Goal: Task Accomplishment & Management: Use online tool/utility

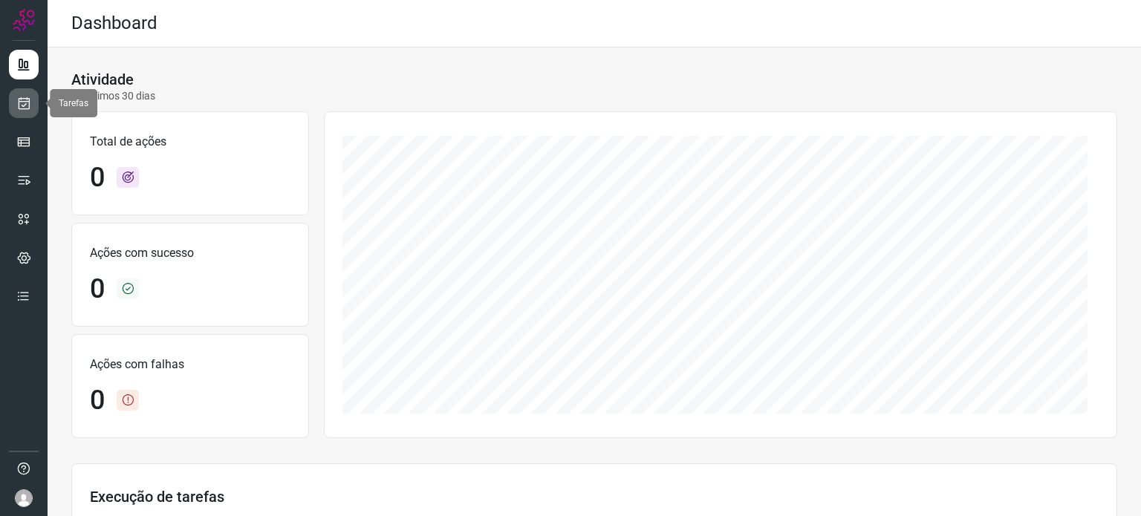
click at [24, 105] on icon at bounding box center [24, 103] width 16 height 15
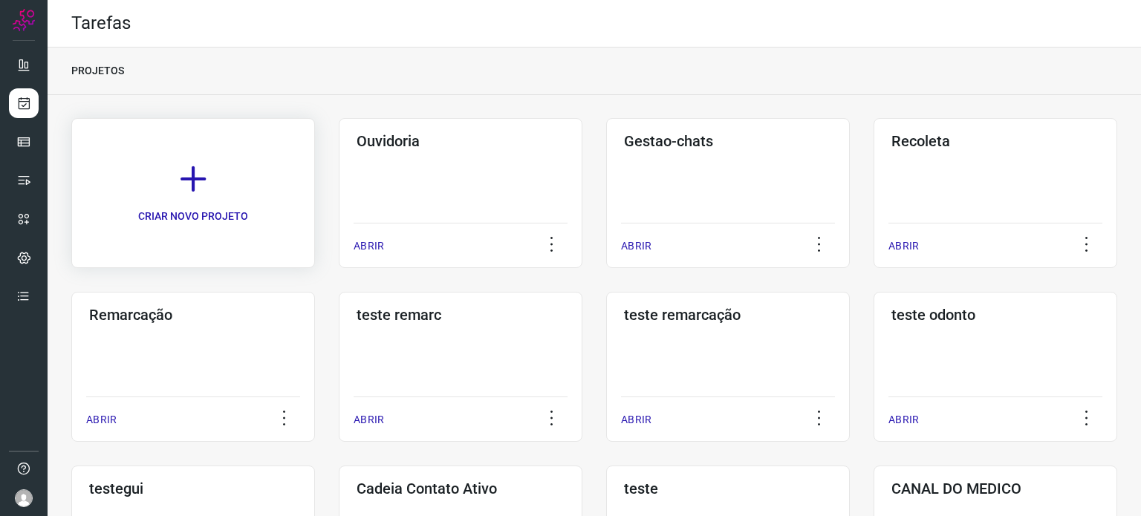
click at [192, 183] on icon at bounding box center [193, 179] width 33 height 33
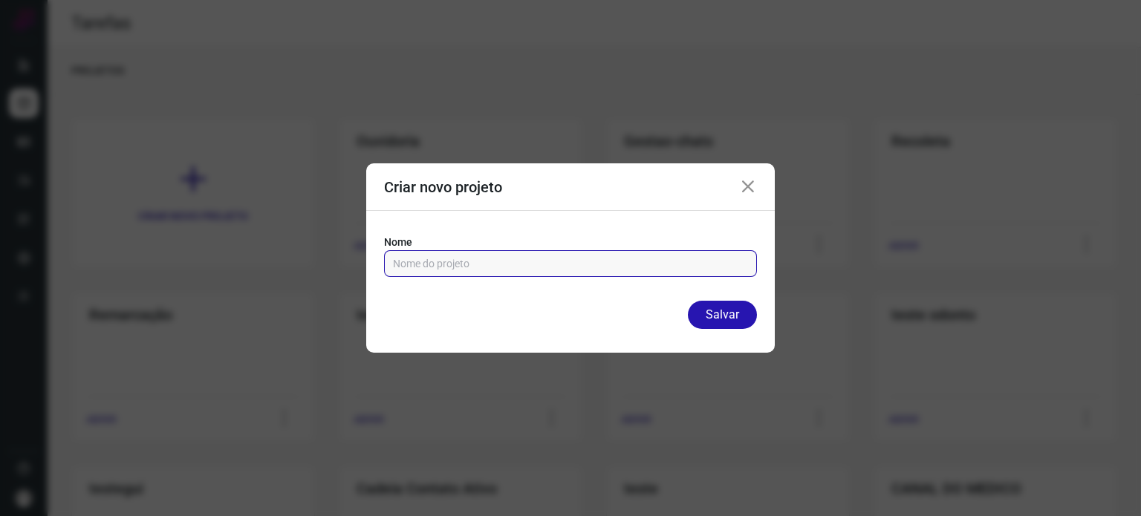
click at [511, 269] on input "text" at bounding box center [570, 263] width 355 height 25
click at [750, 194] on div "Criar novo projeto" at bounding box center [570, 187] width 409 height 48
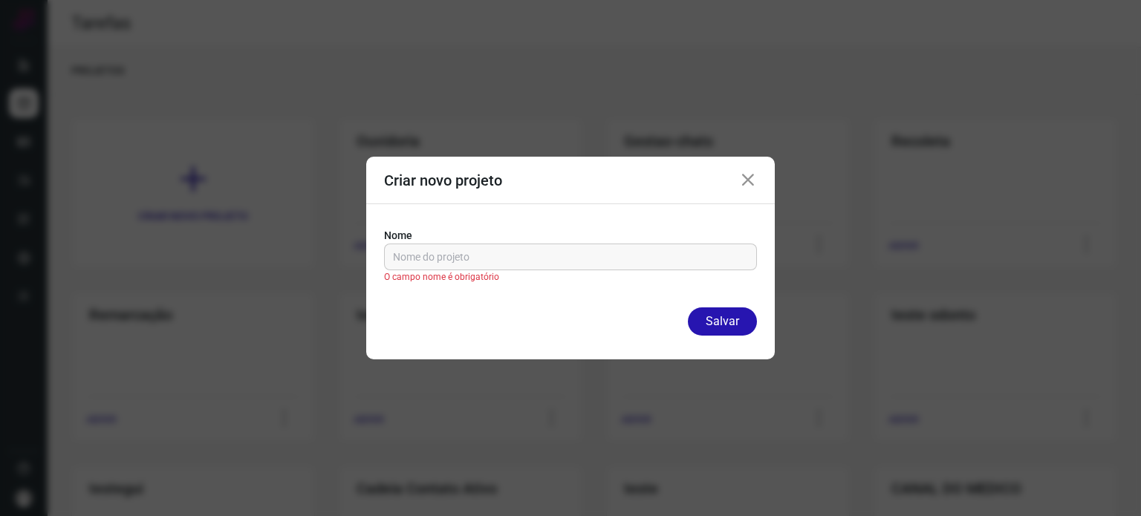
click at [752, 175] on icon at bounding box center [748, 181] width 18 height 18
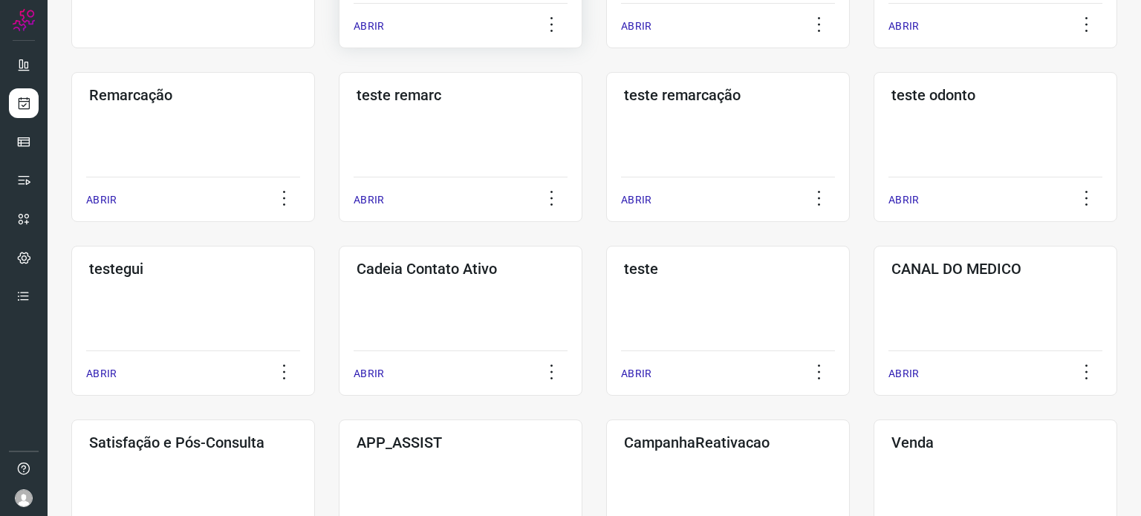
scroll to position [223, 0]
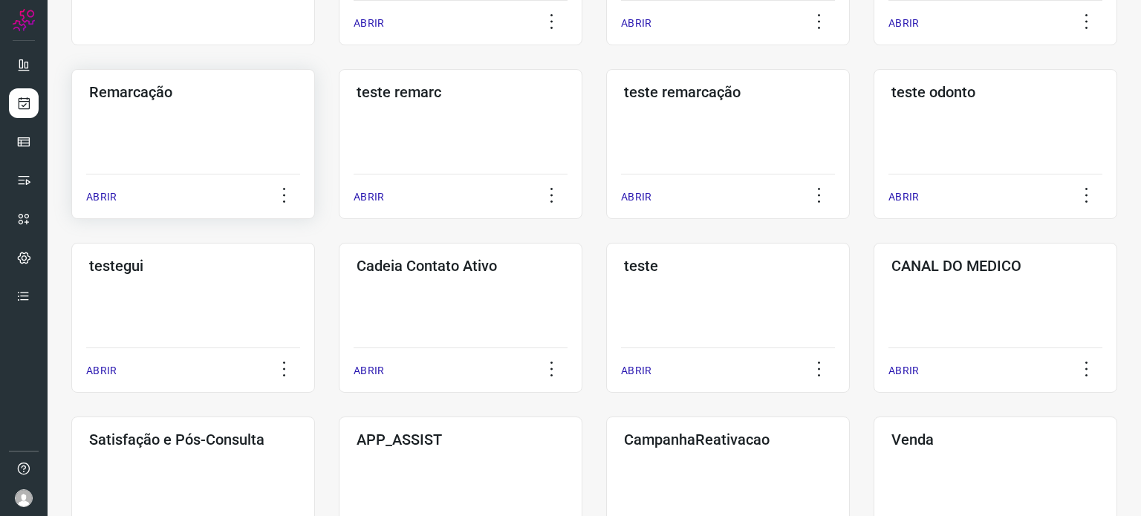
click at [161, 108] on div "Remarcação ABRIR" at bounding box center [193, 144] width 244 height 150
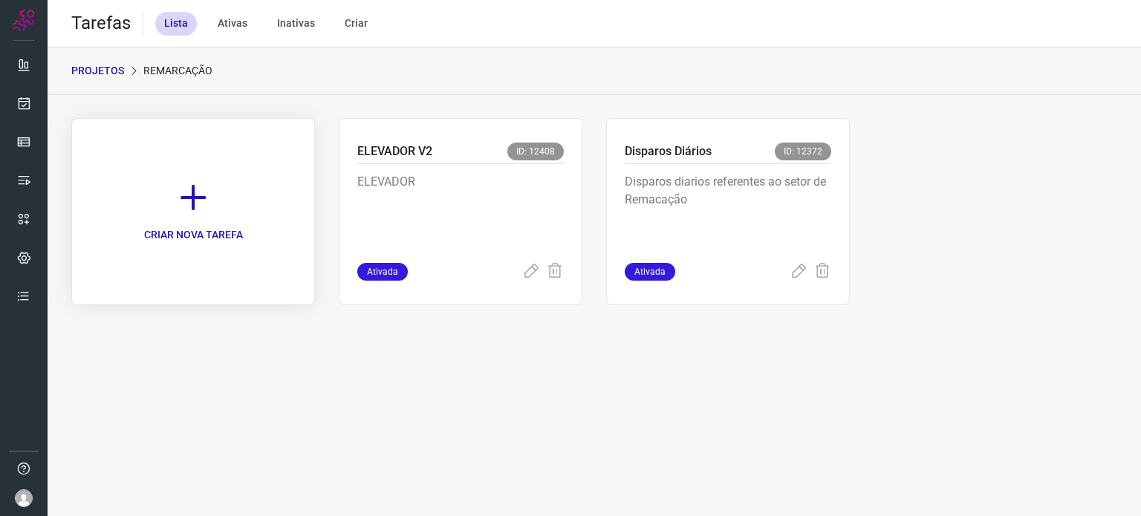
click at [192, 201] on icon at bounding box center [193, 197] width 33 height 33
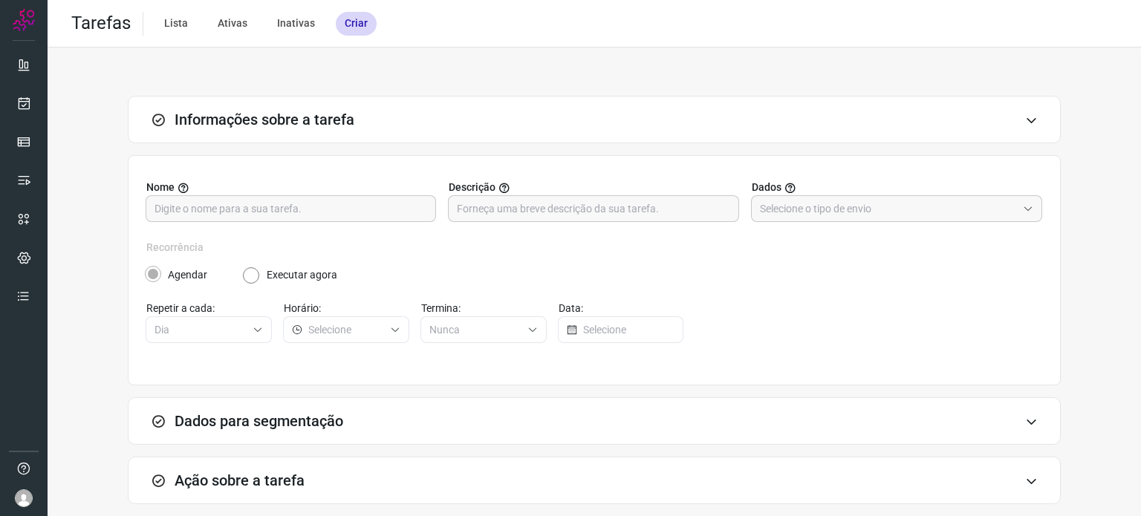
scroll to position [74, 0]
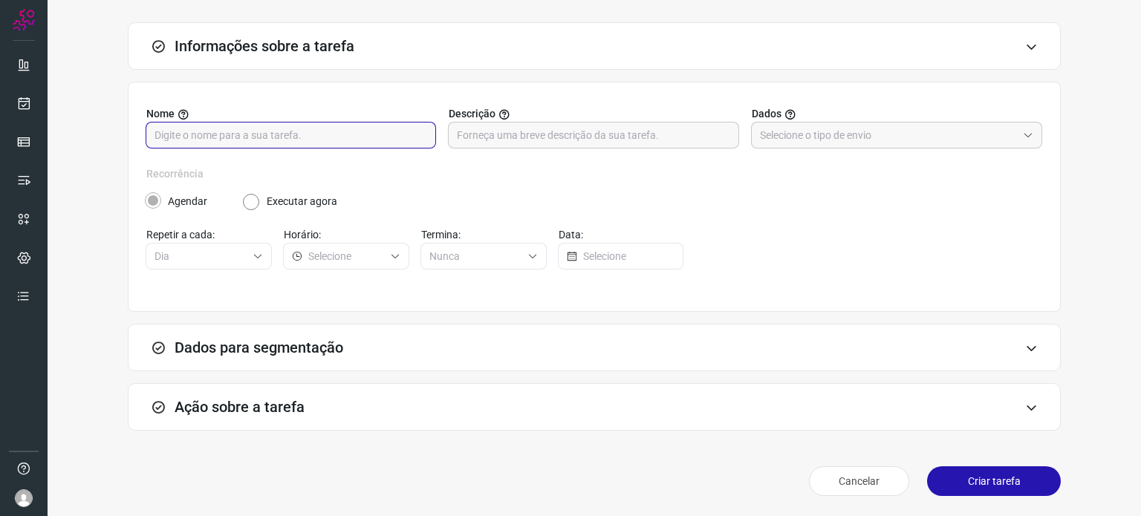
click at [321, 133] on input "text" at bounding box center [291, 135] width 273 height 25
click at [220, 133] on input "Remarcacao_Out_2025" at bounding box center [291, 135] width 273 height 25
type input "Remarcacao_Ativo_Out_2025"
click at [879, 130] on input "text" at bounding box center [888, 135] width 257 height 25
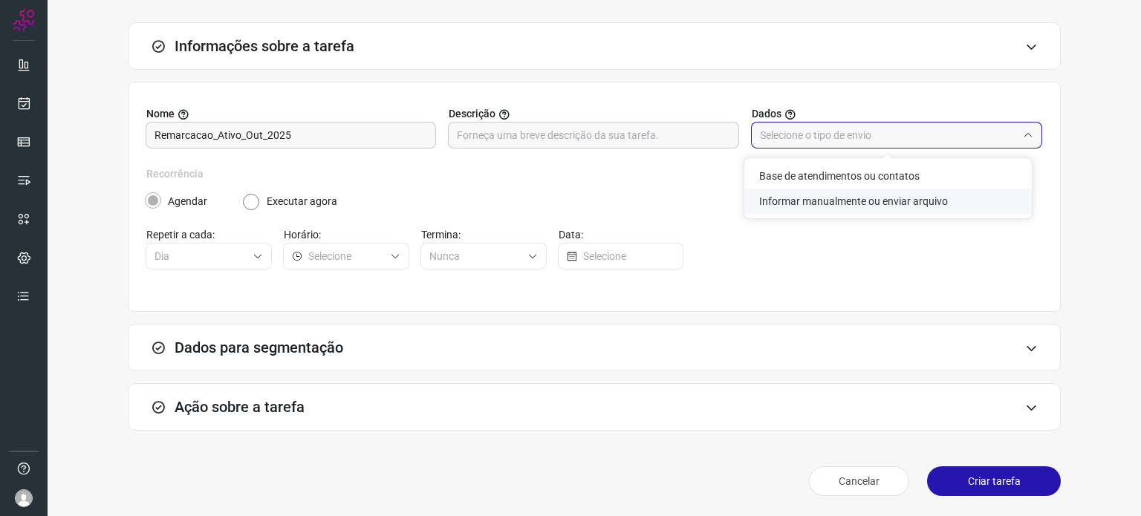
click at [878, 206] on li "Informar manualmente ou enviar arquivo" at bounding box center [887, 201] width 287 height 25
type input "Informar manualmente ou enviar arquivo"
radio input "false"
radio input "true"
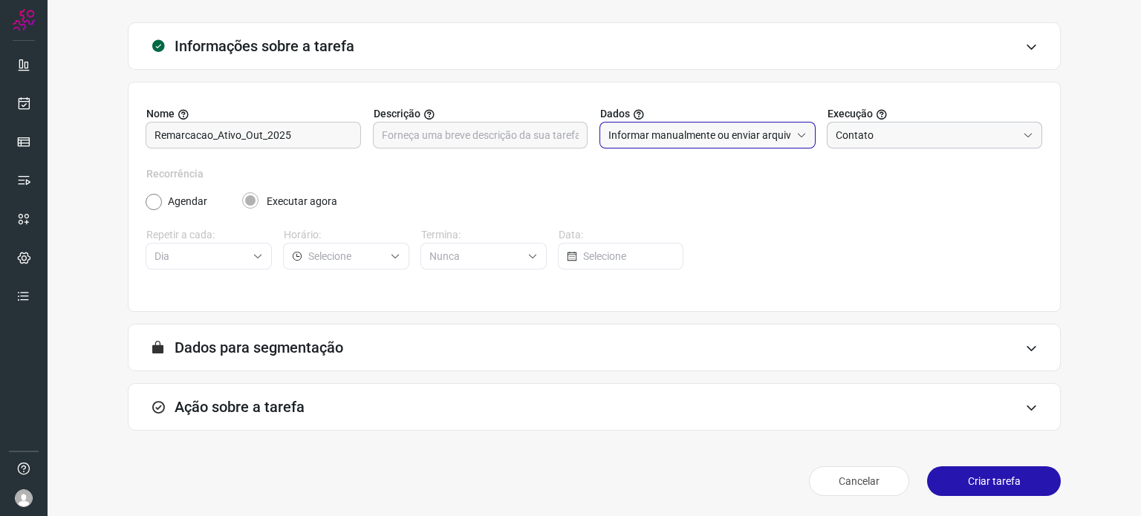
click at [920, 138] on input "Contato" at bounding box center [927, 135] width 182 height 25
click at [288, 346] on h3 "Dados para segmentação" at bounding box center [259, 348] width 169 height 18
click at [1025, 342] on icon at bounding box center [1031, 348] width 13 height 12
click at [1025, 349] on icon at bounding box center [1031, 348] width 13 height 12
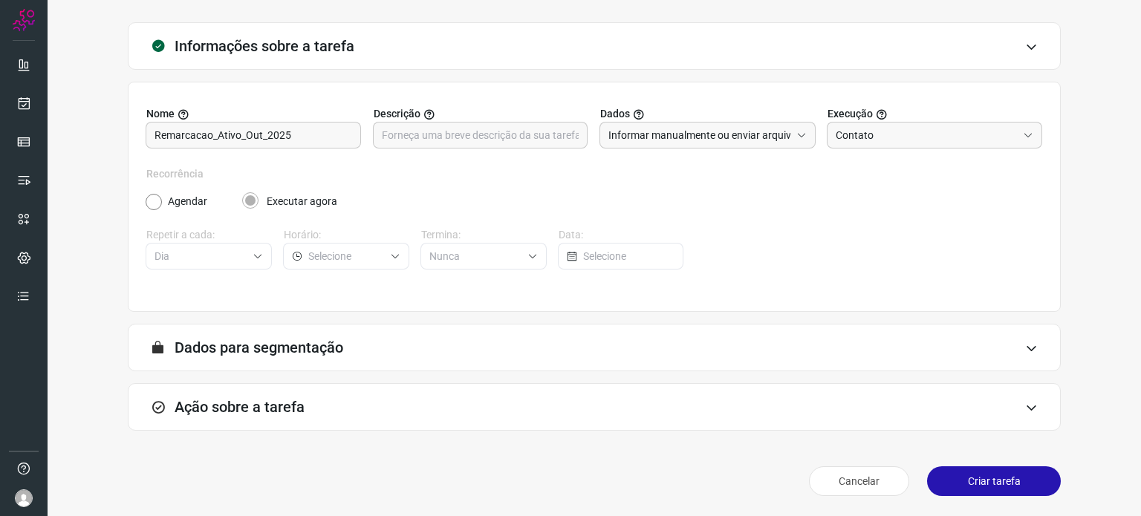
click at [1025, 407] on icon at bounding box center [1031, 408] width 13 height 12
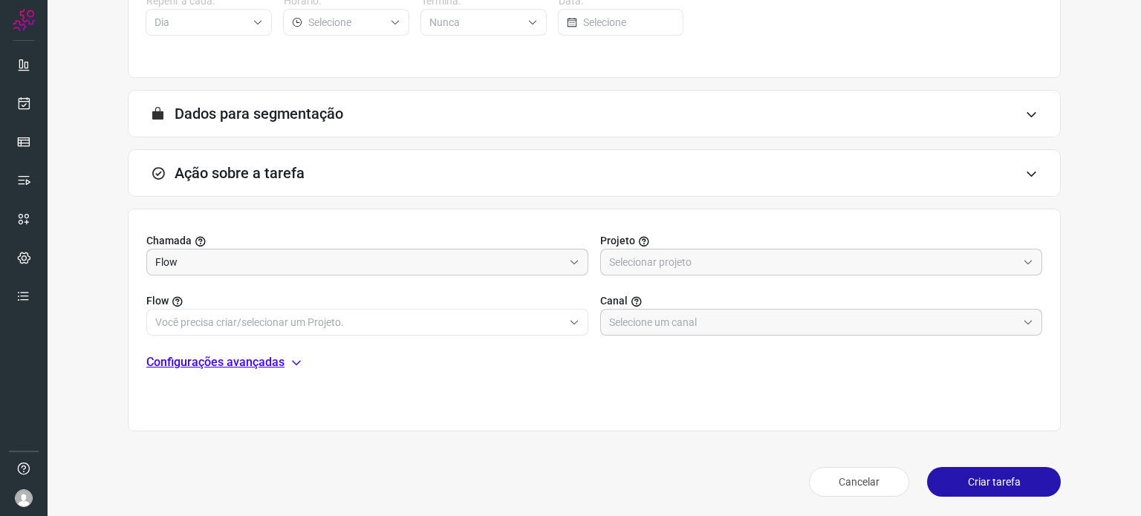
scroll to position [308, 0]
click at [510, 261] on input "Flow" at bounding box center [359, 261] width 408 height 25
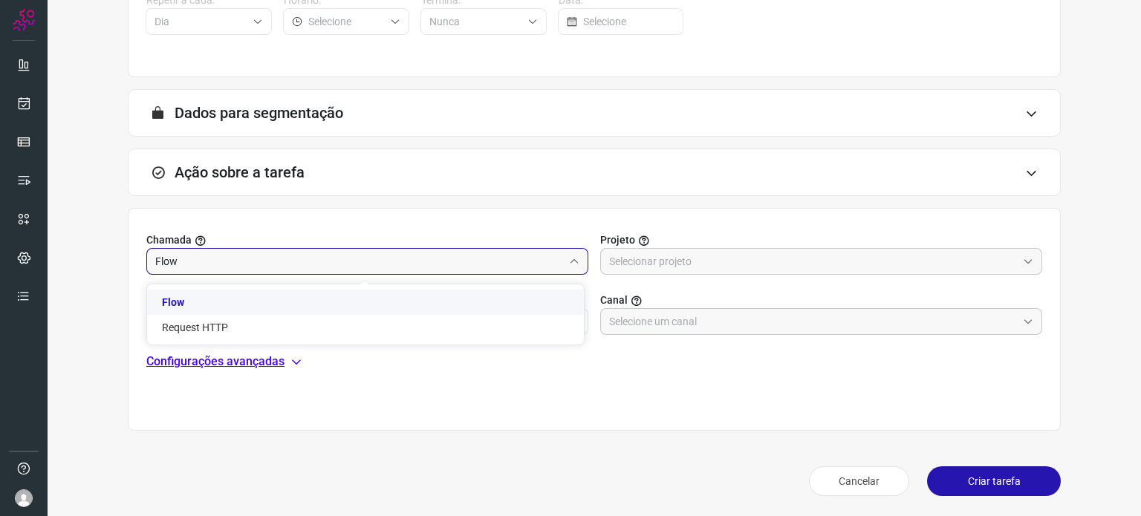
click at [419, 262] on input "Flow" at bounding box center [359, 261] width 408 height 25
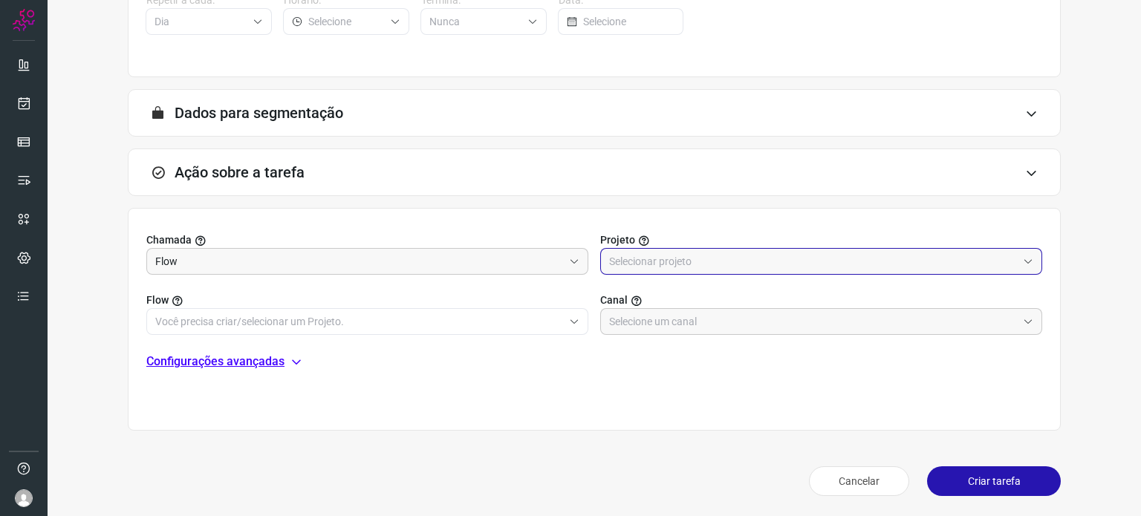
click at [691, 258] on input "text" at bounding box center [813, 261] width 408 height 25
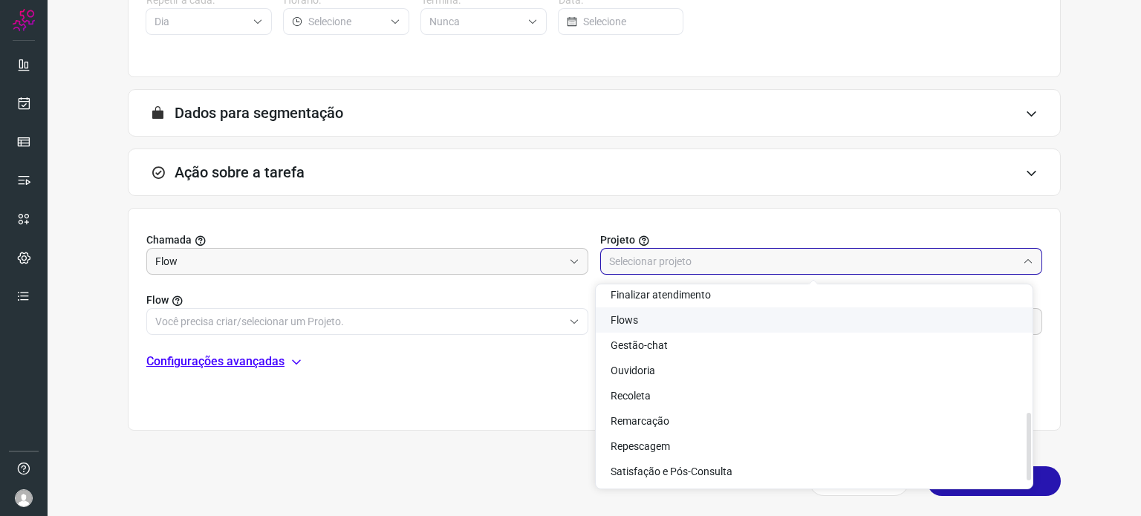
scroll to position [371, 0]
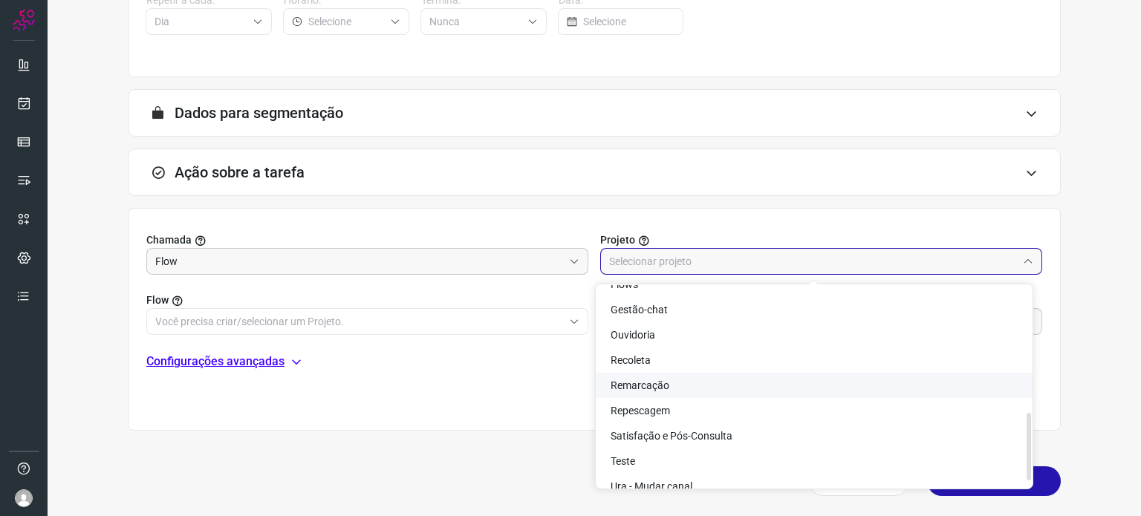
click at [645, 388] on span "Remarcação" at bounding box center [640, 386] width 59 height 12
type input "Remarcação"
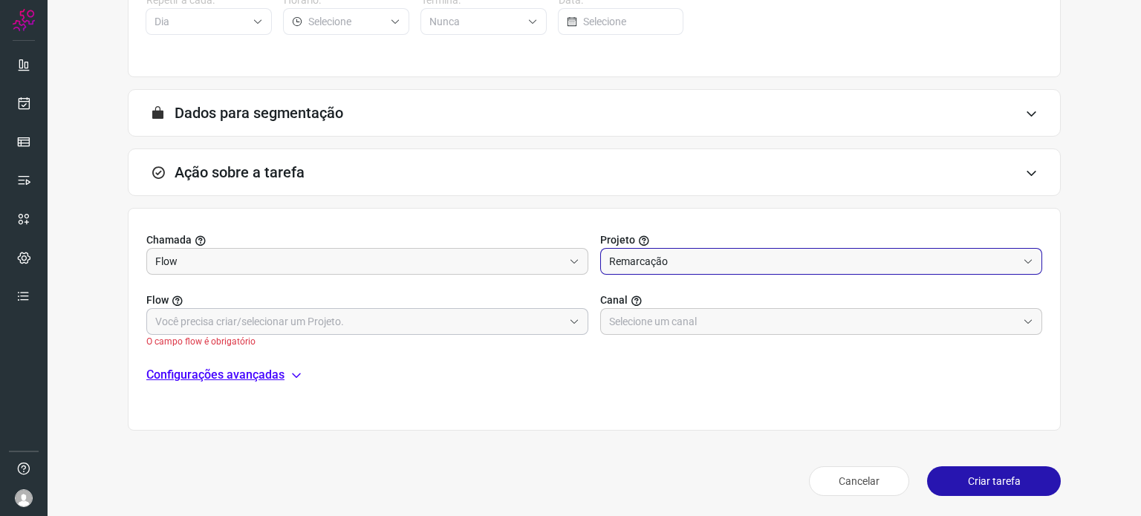
click at [569, 323] on icon at bounding box center [574, 321] width 10 height 10
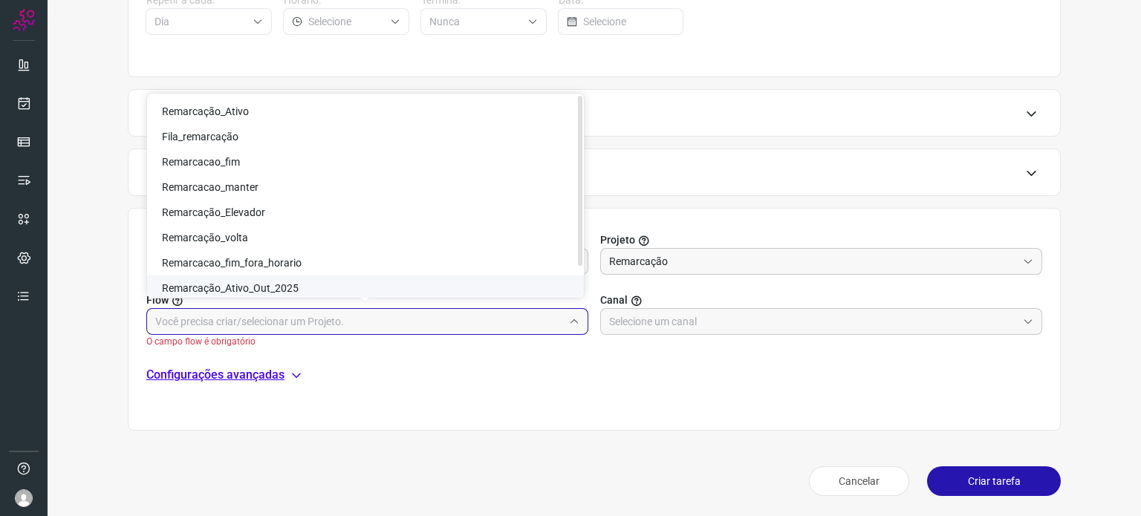
click at [281, 287] on span "Remarcação_Ativo_Out_2025" at bounding box center [230, 288] width 137 height 12
type input "Remarcação_Ativo_Out_2025"
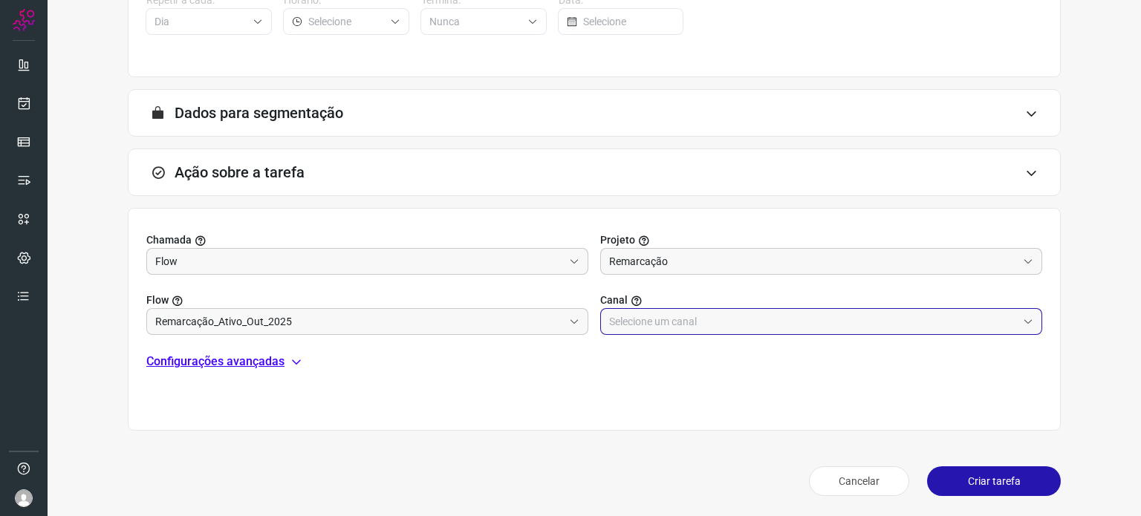
click at [715, 319] on input "text" at bounding box center [813, 321] width 408 height 25
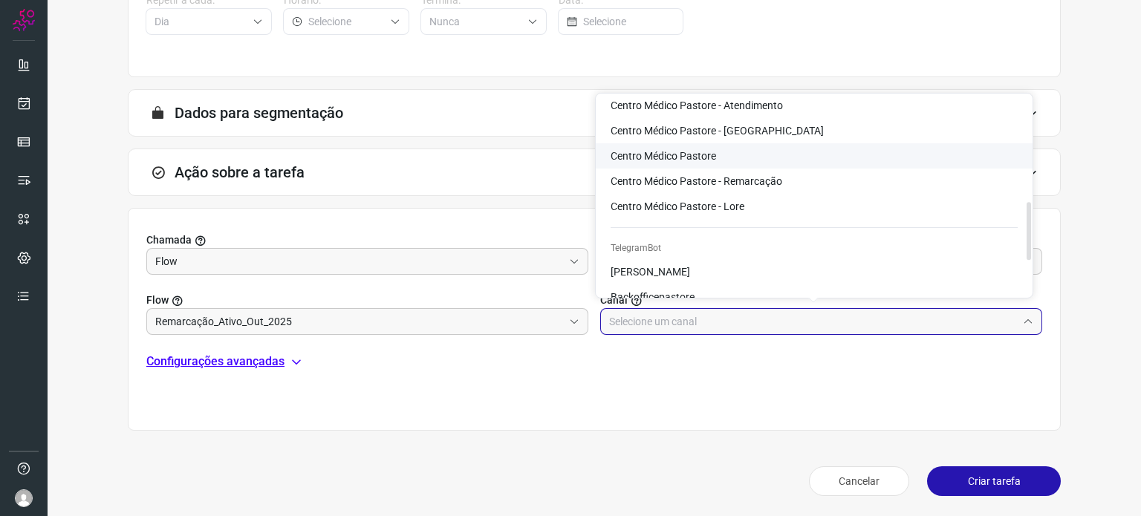
scroll to position [297, 0]
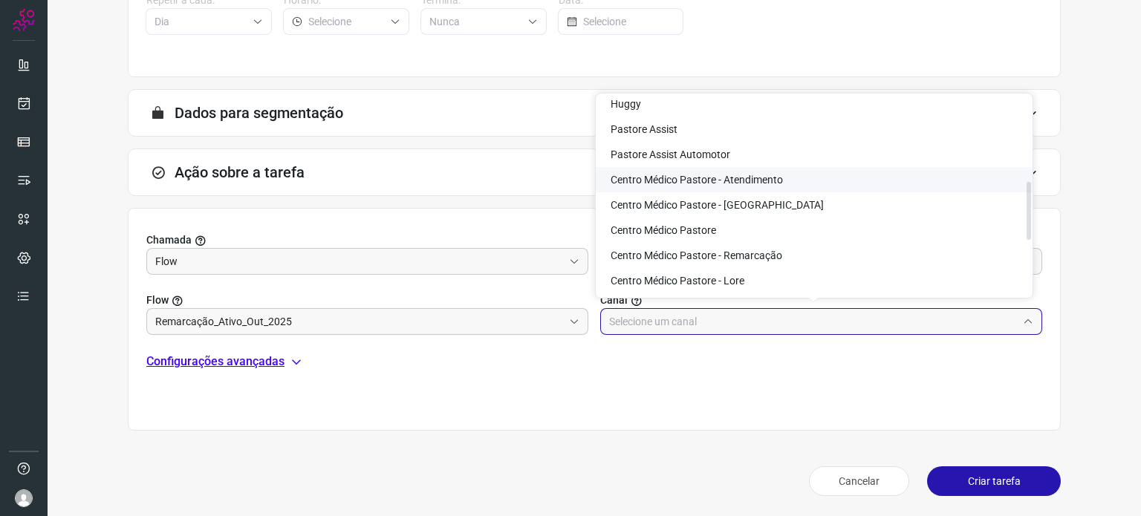
click at [764, 177] on span "Centro Médico Pastore - Atendimento" at bounding box center [697, 180] width 172 height 12
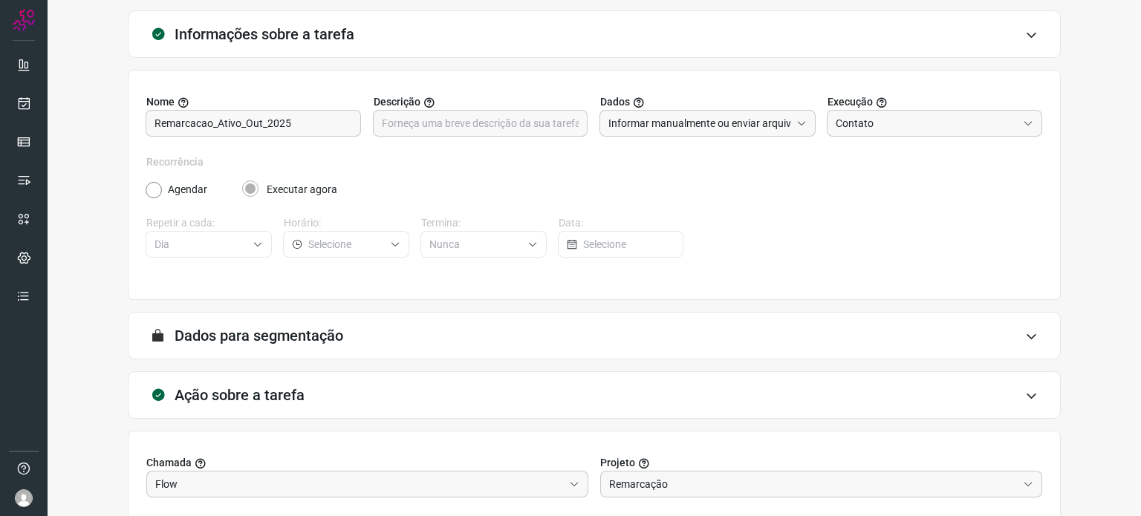
scroll to position [308, 0]
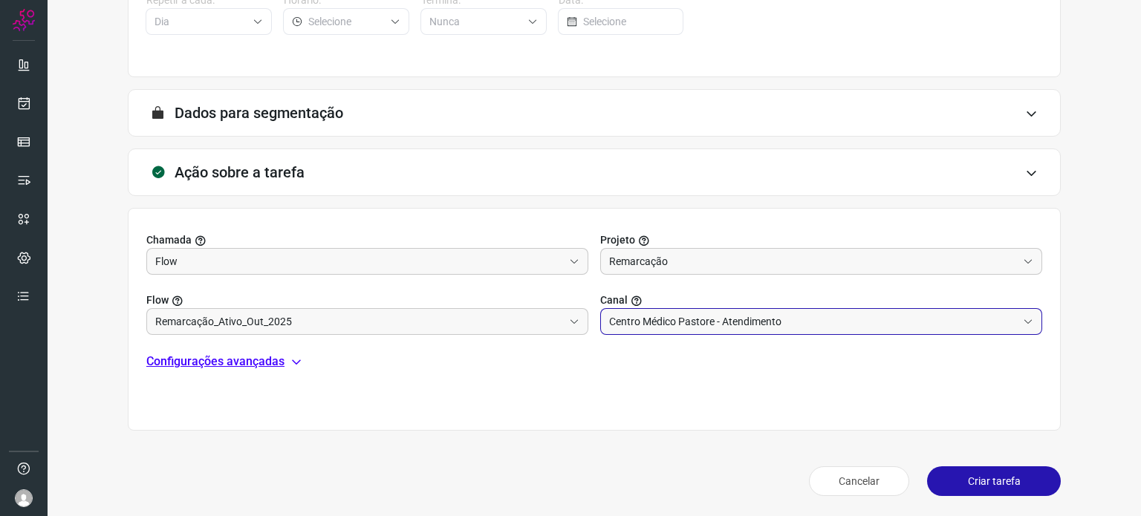
click at [295, 362] on icon at bounding box center [296, 362] width 12 height 12
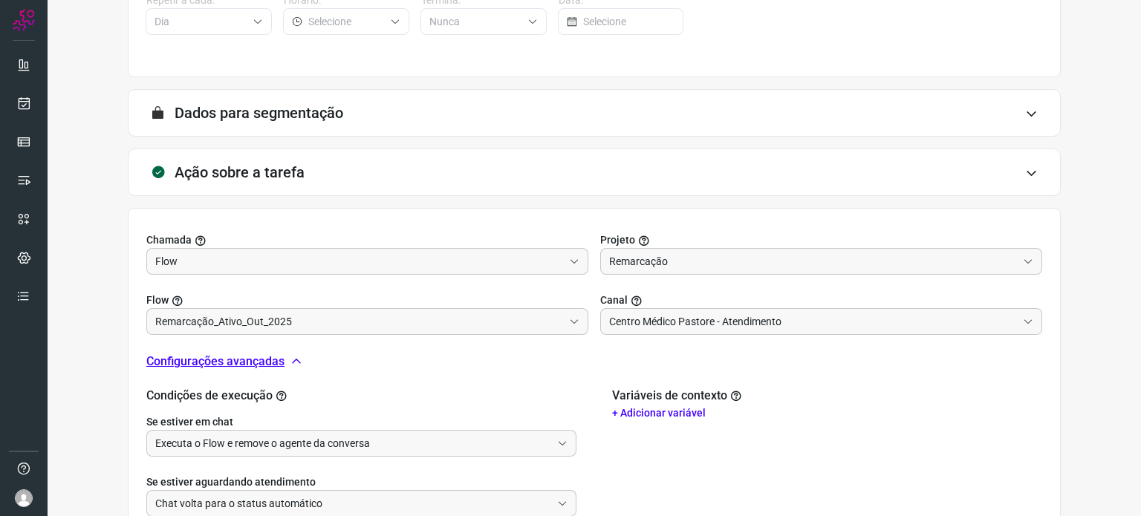
scroll to position [479, 0]
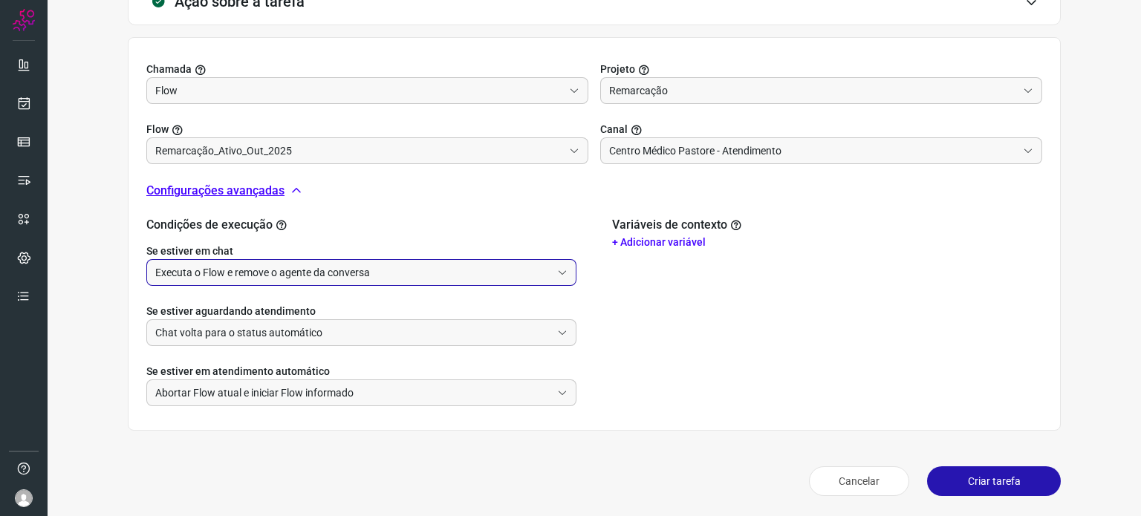
click at [442, 276] on input "Executa o Flow e remove o agente da conversa" at bounding box center [353, 272] width 396 height 25
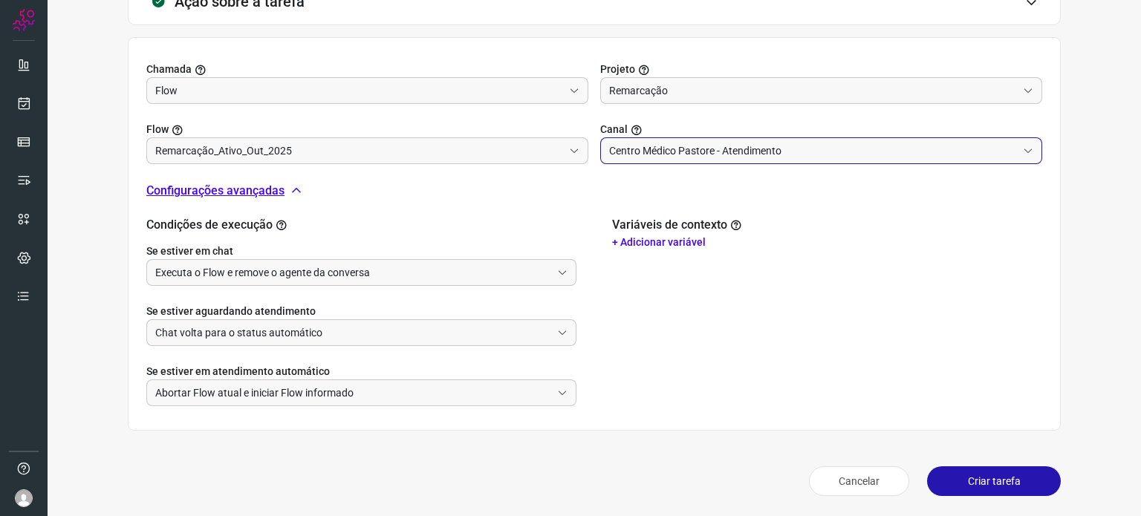
click at [817, 153] on input "Centro Médico Pastore - Atendimento" at bounding box center [813, 150] width 408 height 25
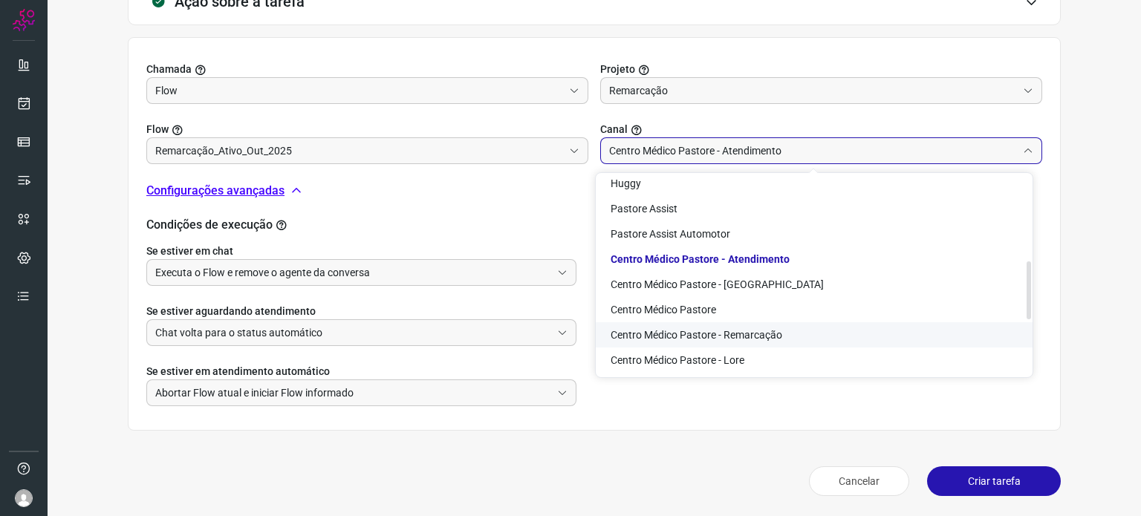
click at [747, 331] on span "Centro Médico Pastore - Remarcação" at bounding box center [697, 335] width 172 height 12
type input "Centro Médico Pastore - Remarcação"
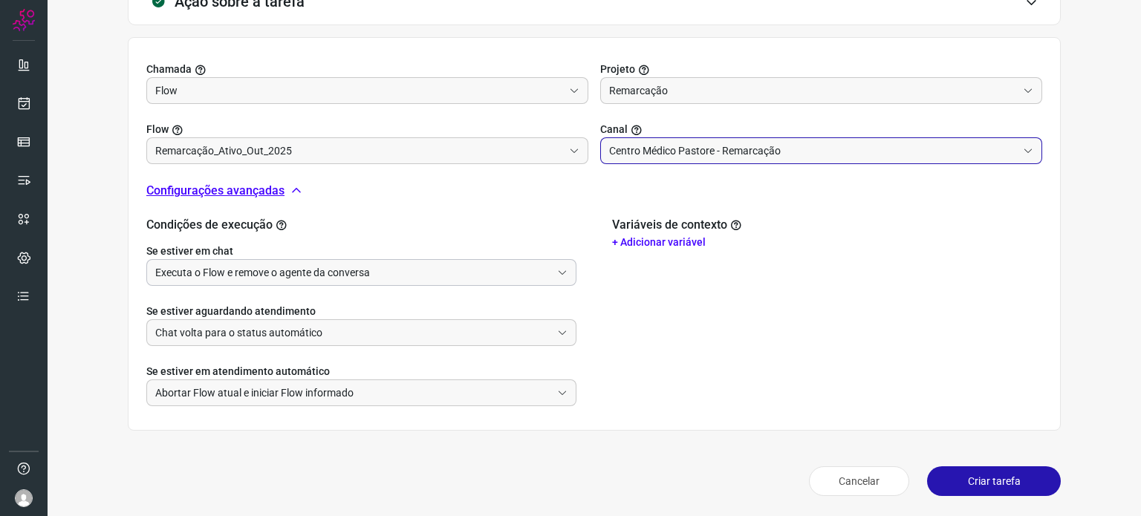
click at [407, 273] on input "Executa o Flow e remove o agente da conversa" at bounding box center [353, 272] width 396 height 25
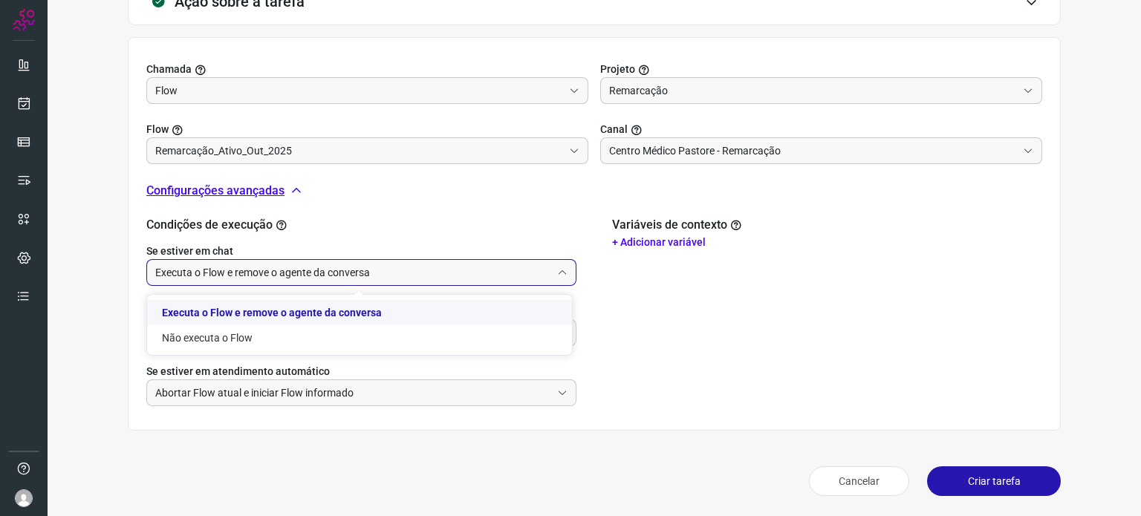
click at [260, 307] on li "Executa o Flow e remove o agente da conversa" at bounding box center [359, 312] width 425 height 25
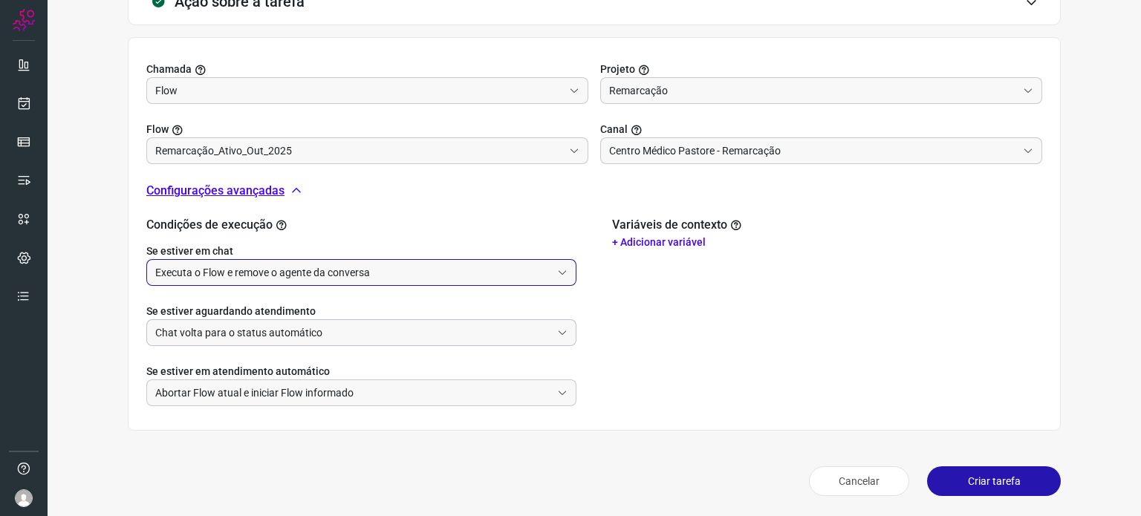
click at [333, 334] on input "Chat volta para o status automático" at bounding box center [353, 332] width 396 height 25
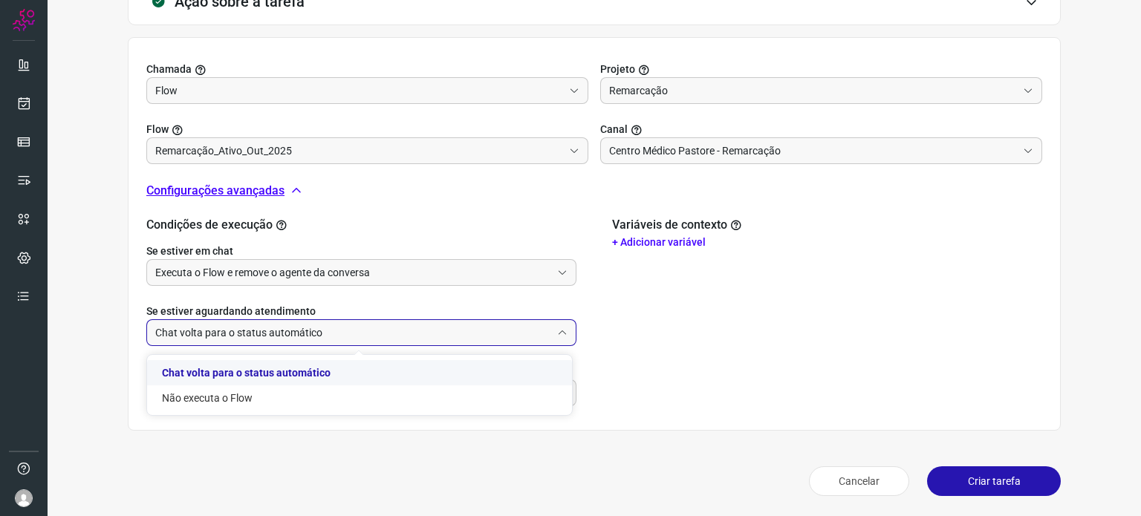
click at [315, 376] on li "Chat volta para o status automático" at bounding box center [359, 372] width 425 height 25
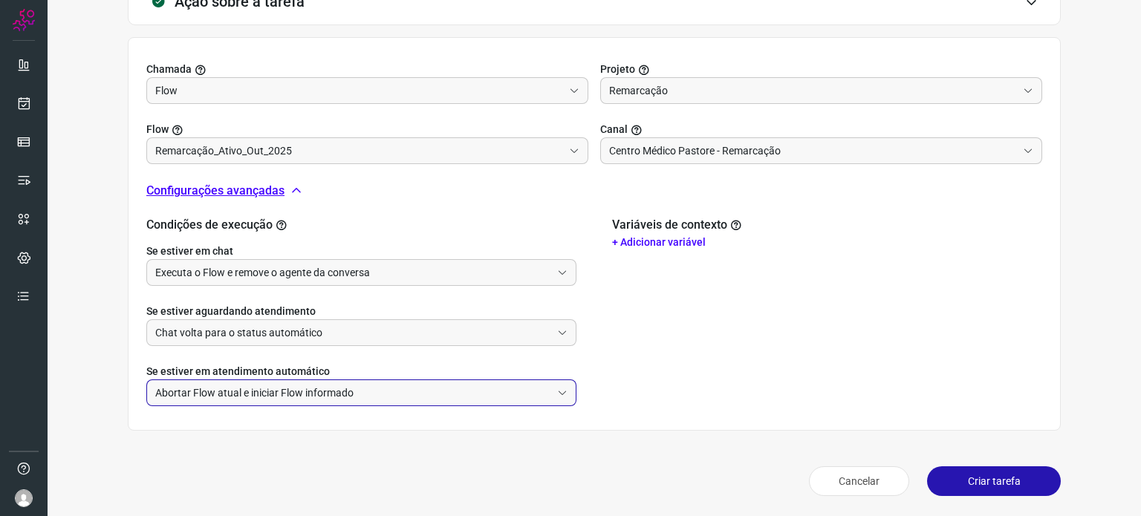
click at [339, 394] on input "Abortar Flow atual e iniciar Flow informado" at bounding box center [353, 392] width 396 height 25
click at [309, 432] on li "Abortar Flow atual e iniciar Flow informado" at bounding box center [359, 432] width 425 height 25
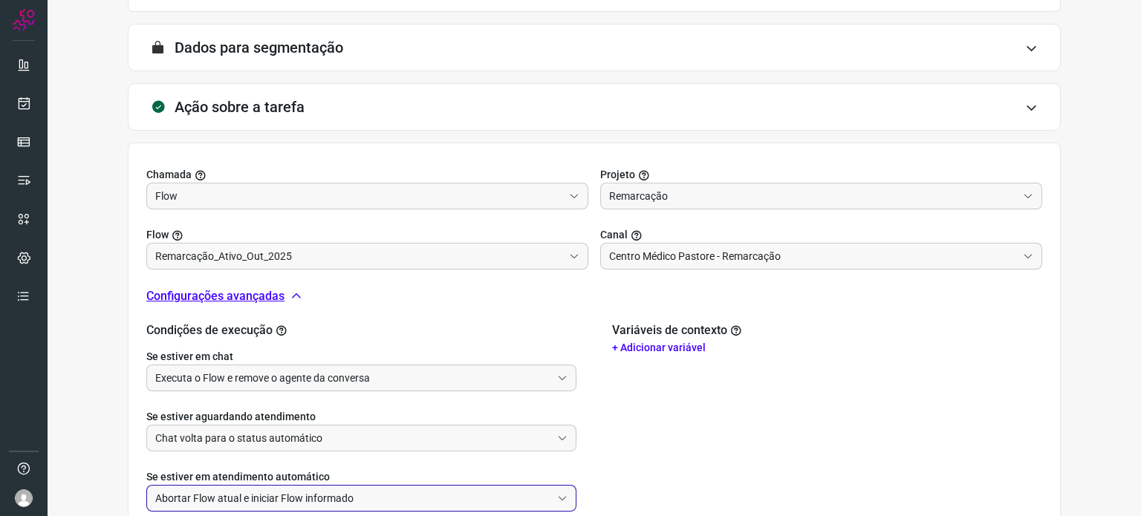
scroll to position [33, 0]
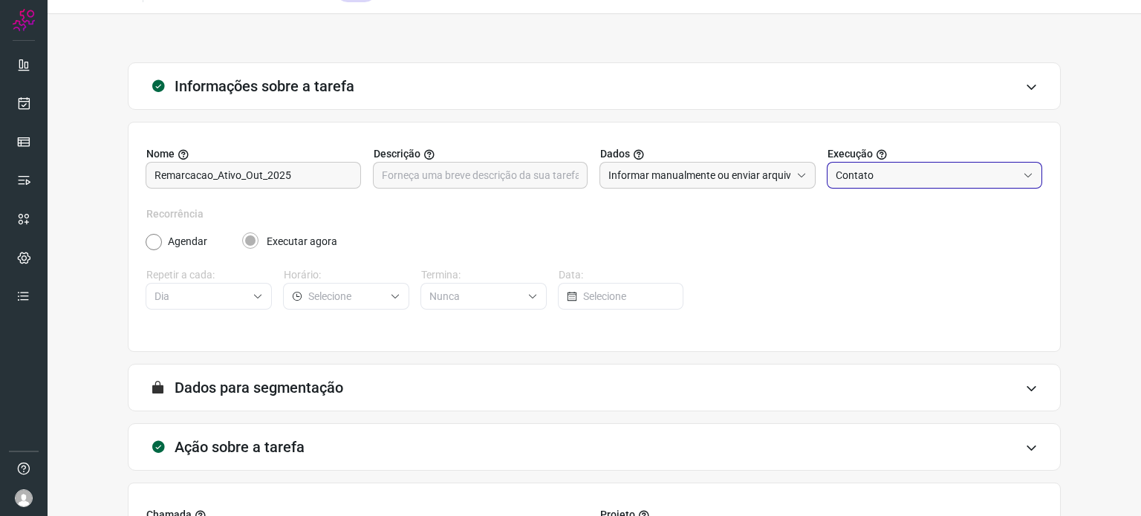
click at [907, 177] on input "Contato" at bounding box center [927, 175] width 182 height 25
click at [917, 175] on input "Contato" at bounding box center [927, 175] width 182 height 25
click at [906, 209] on li "Atendimento" at bounding box center [925, 215] width 213 height 25
click at [918, 175] on input "Atendimento" at bounding box center [927, 175] width 182 height 25
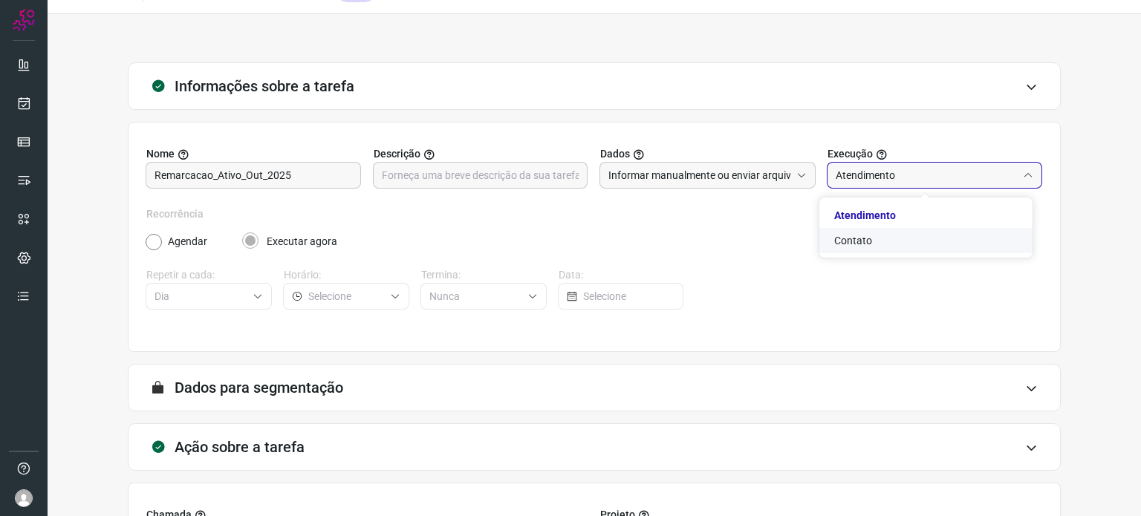
click at [894, 232] on li "Contato" at bounding box center [925, 240] width 213 height 25
type input "Contato"
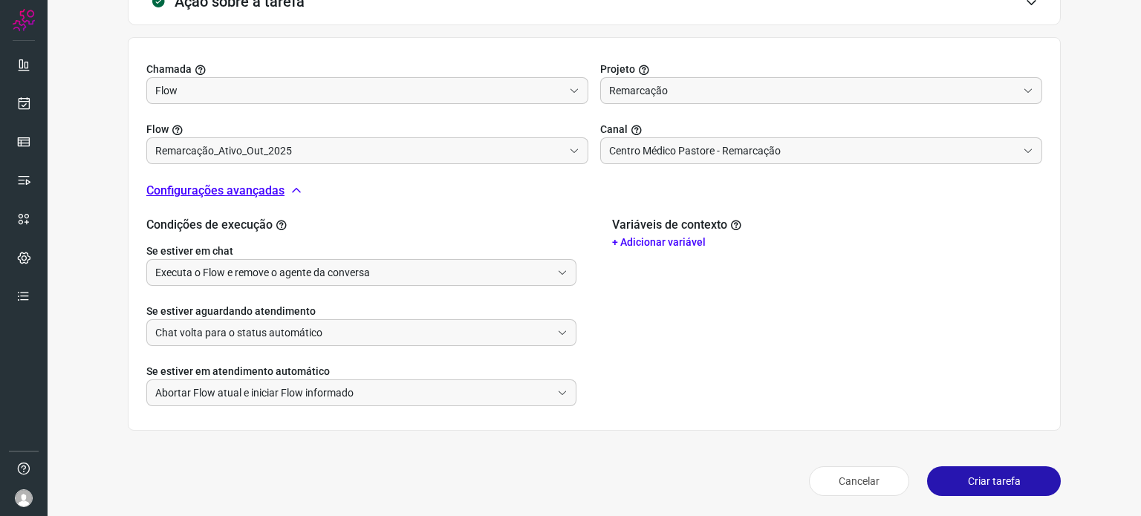
click at [978, 481] on button "Criar tarefa" at bounding box center [994, 481] width 134 height 30
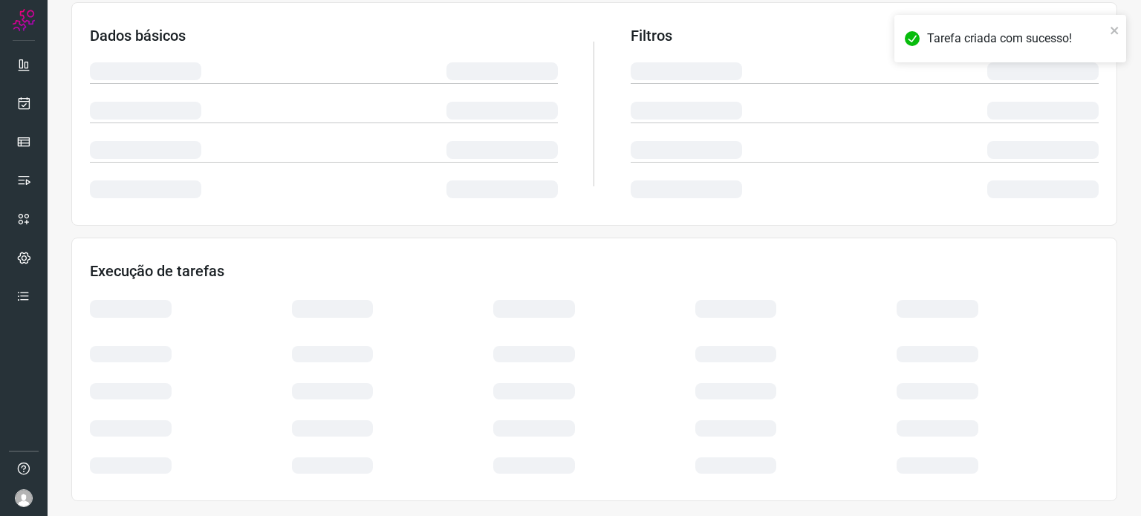
scroll to position [249, 0]
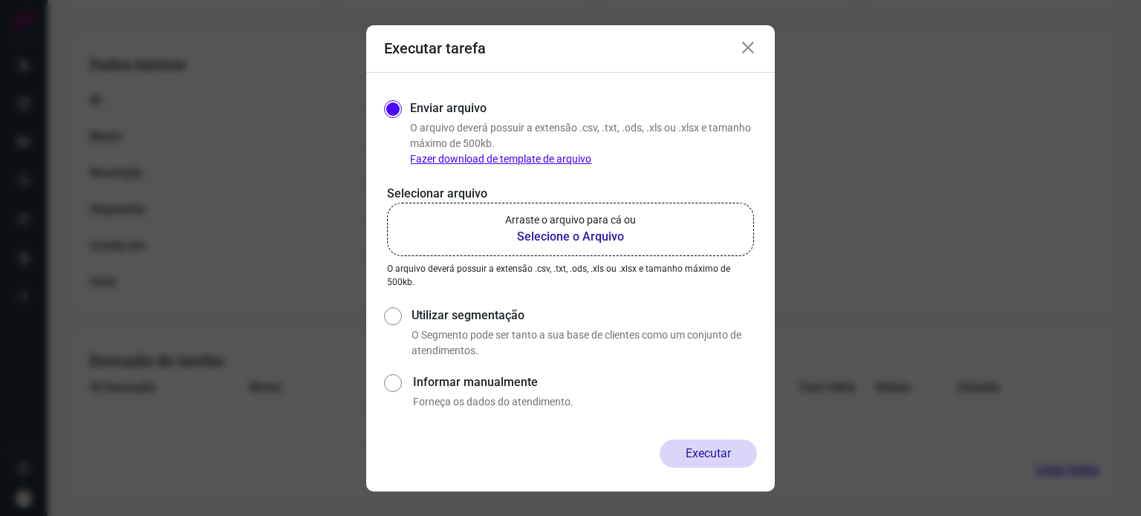
click at [550, 240] on b "Selecione o Arquivo" at bounding box center [570, 237] width 131 height 18
click at [0, 0] on input "Arraste o arquivo para cá ou Selecione o Arquivo" at bounding box center [0, 0] width 0 height 0
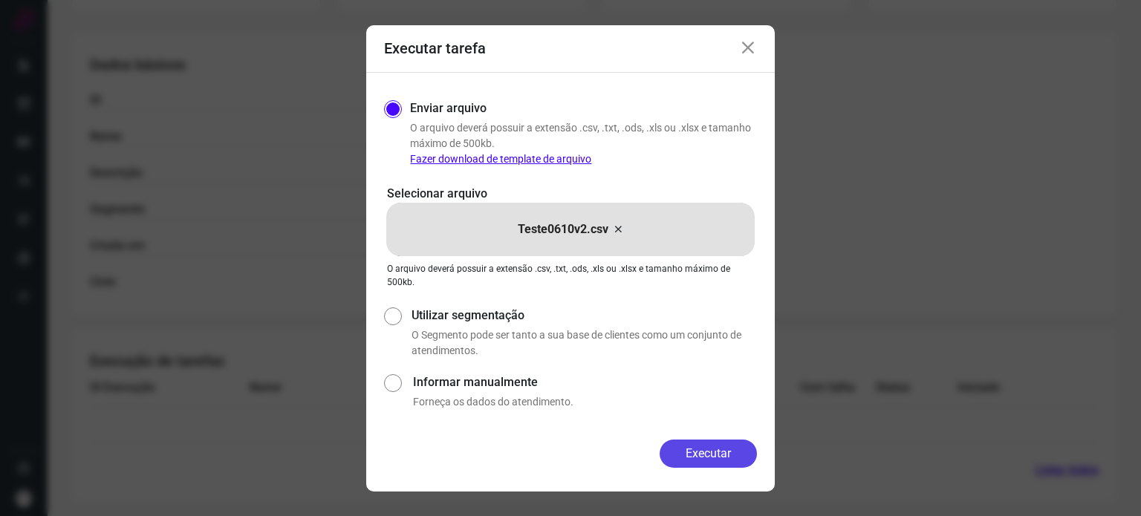
click at [709, 458] on button "Executar" at bounding box center [708, 454] width 97 height 28
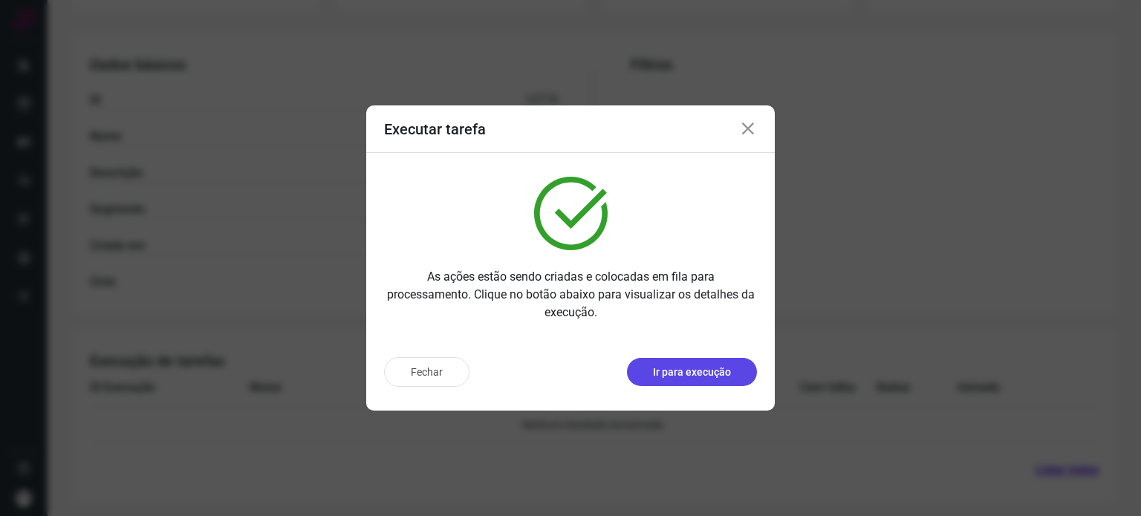
click at [719, 365] on p "Ir para execução" at bounding box center [692, 373] width 78 height 16
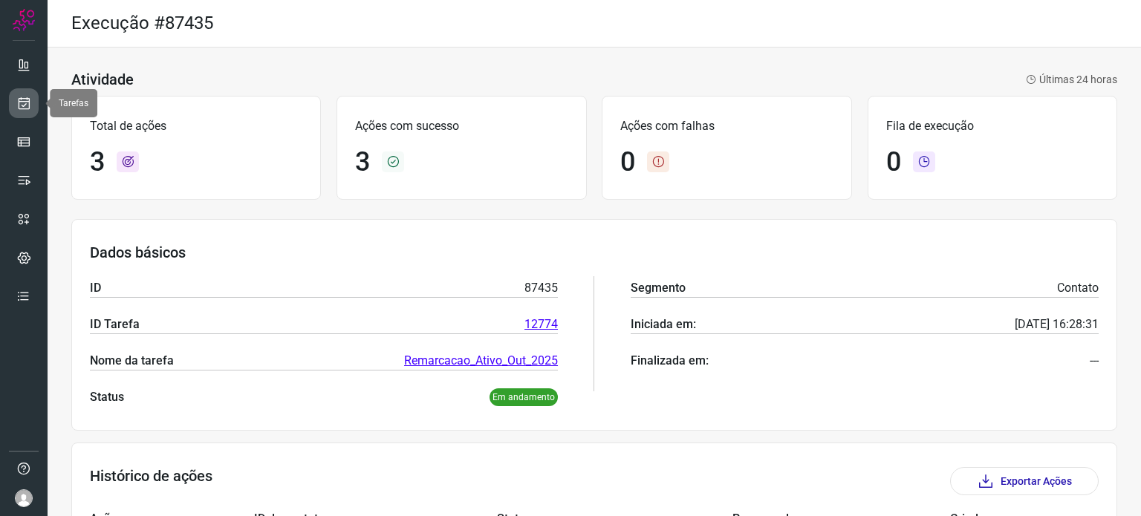
click at [24, 102] on icon at bounding box center [24, 103] width 16 height 15
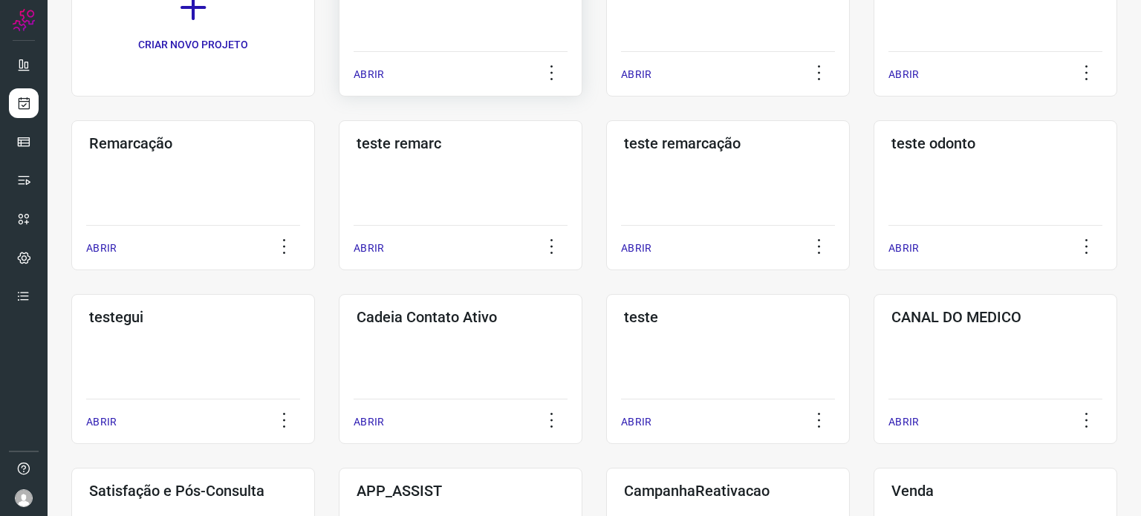
scroll to position [297, 0]
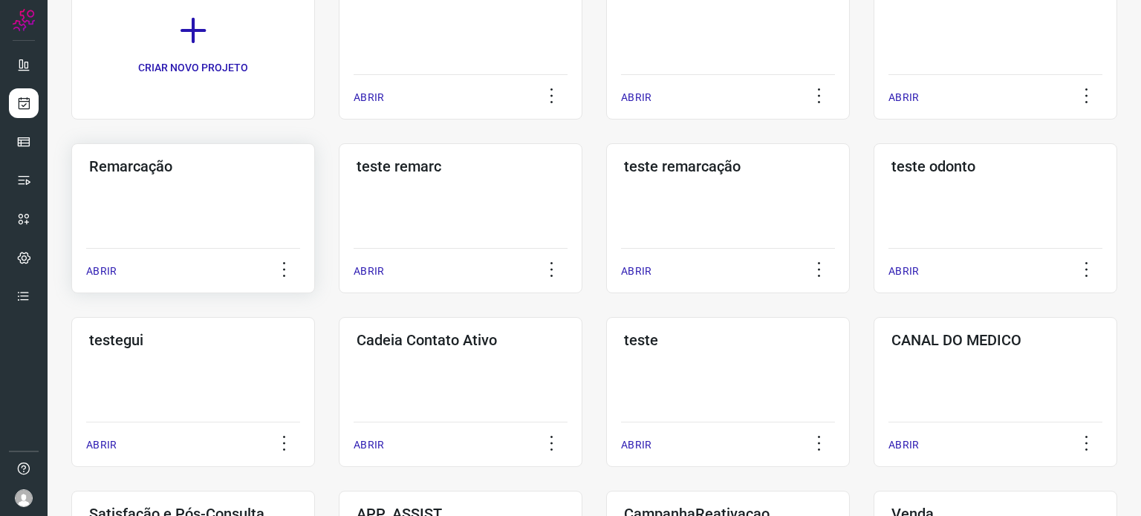
click at [192, 196] on div "Remarcação ABRIR" at bounding box center [193, 218] width 244 height 150
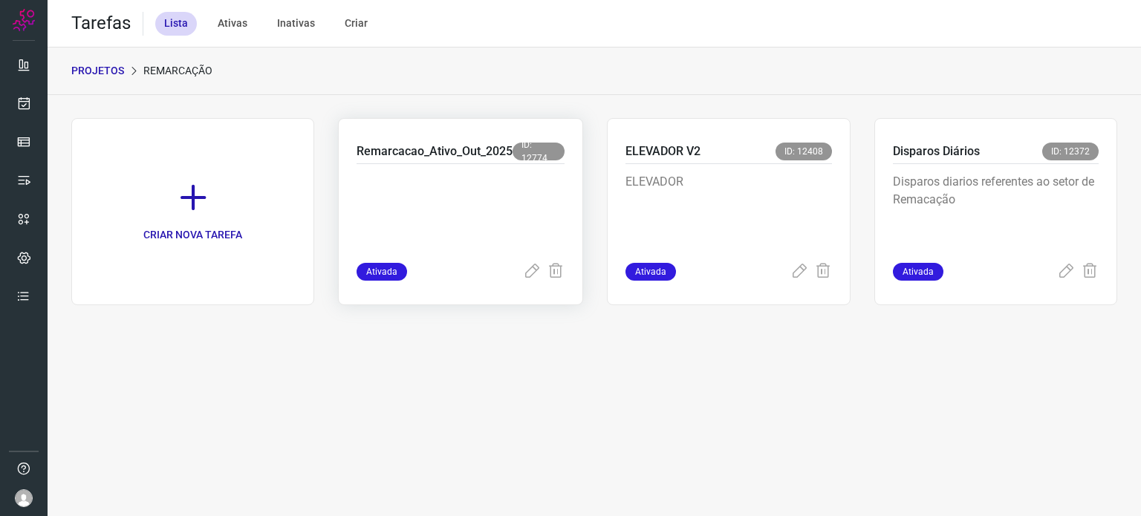
click at [416, 216] on p at bounding box center [461, 210] width 208 height 74
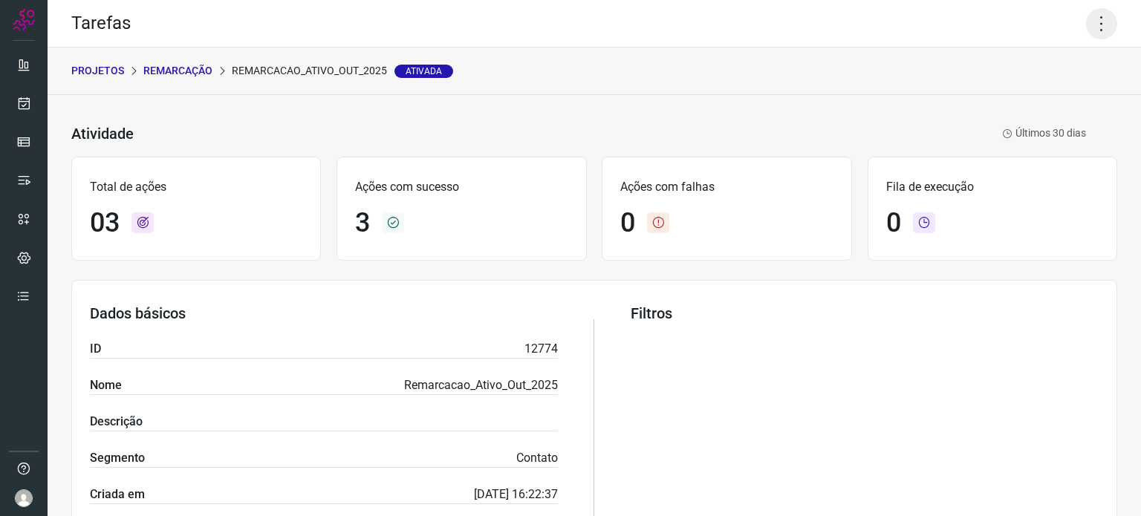
click at [1089, 31] on icon at bounding box center [1101, 23] width 31 height 31
click at [1034, 90] on li "Executar" at bounding box center [1037, 97] width 135 height 24
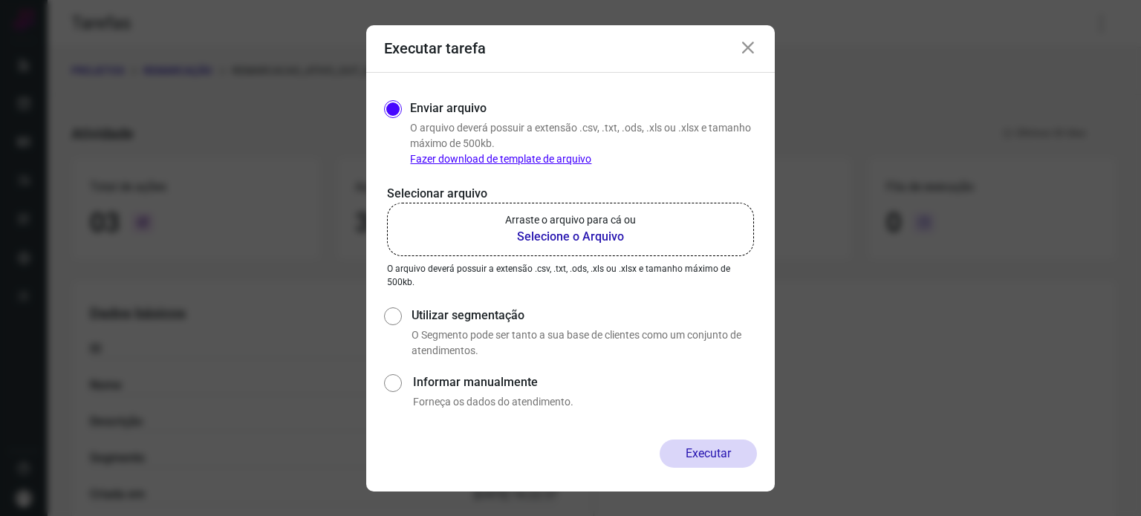
click at [577, 234] on b "Selecione o Arquivo" at bounding box center [570, 237] width 131 height 18
click at [0, 0] on input "Arraste o arquivo para cá ou Selecione o Arquivo" at bounding box center [0, 0] width 0 height 0
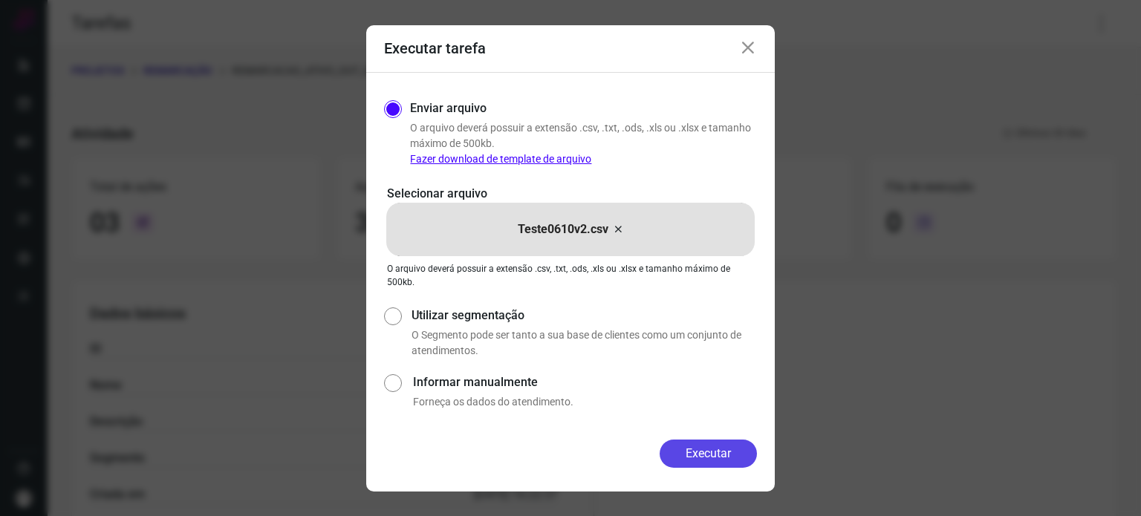
click at [713, 453] on button "Executar" at bounding box center [708, 454] width 97 height 28
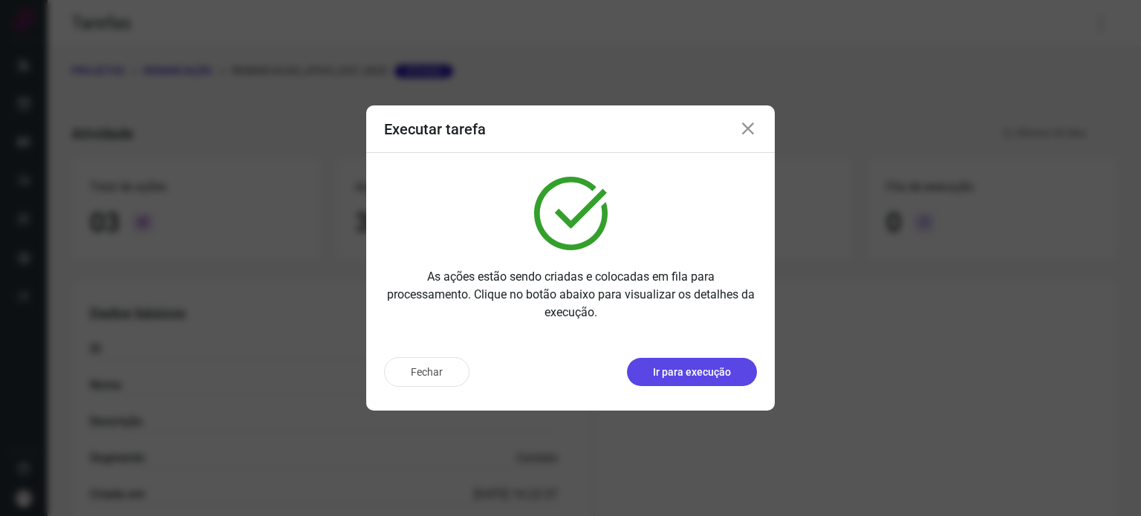
click at [731, 364] on button "Ir para execução" at bounding box center [692, 372] width 130 height 28
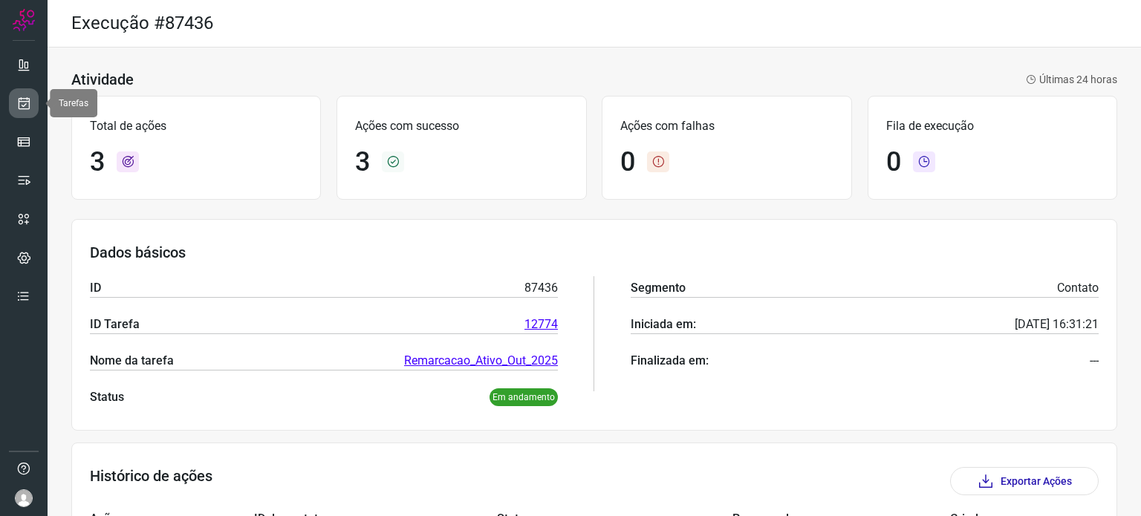
click at [27, 100] on icon at bounding box center [24, 103] width 16 height 15
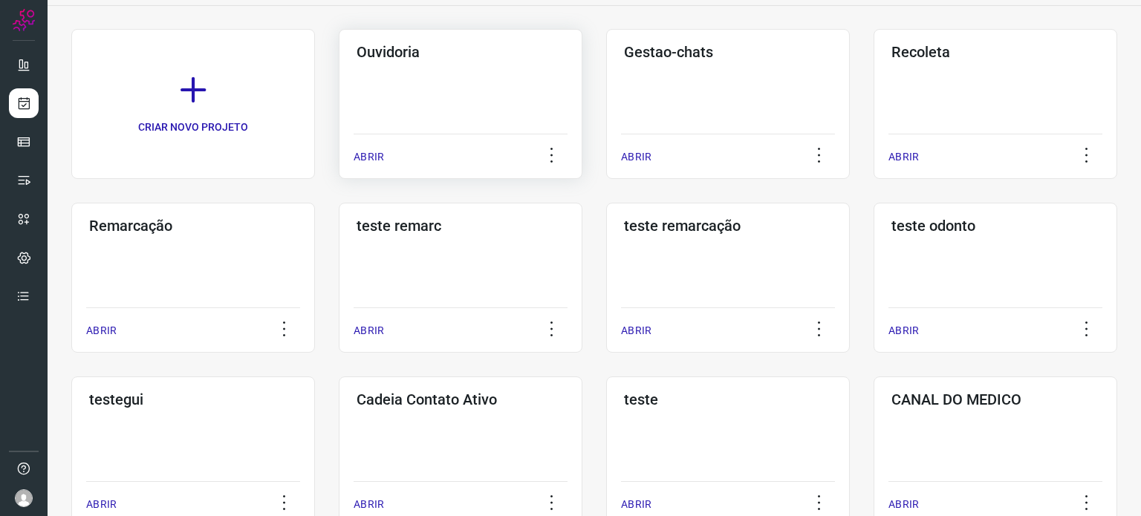
scroll to position [149, 0]
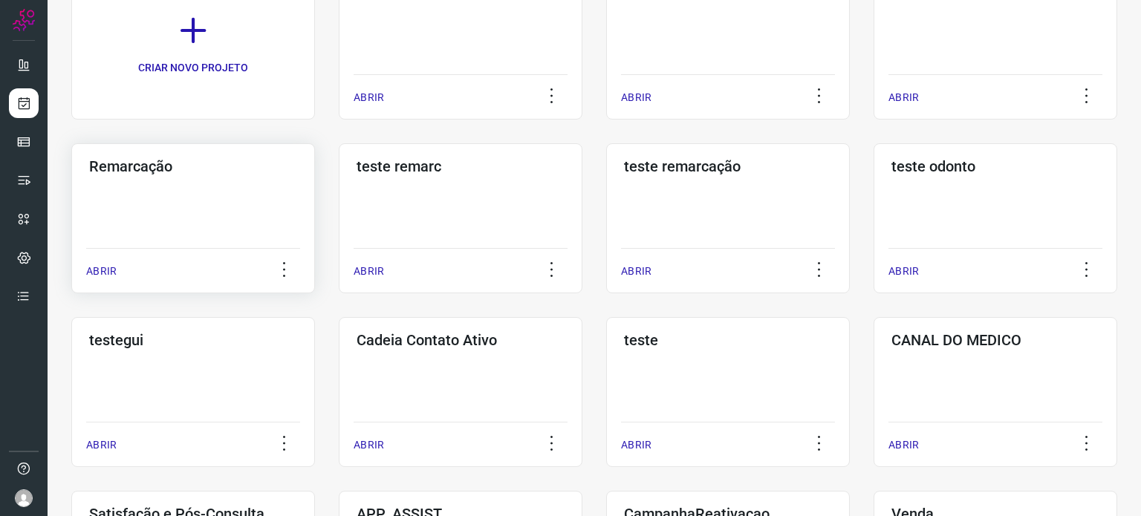
click at [221, 180] on div "Remarcação ABRIR" at bounding box center [193, 218] width 244 height 150
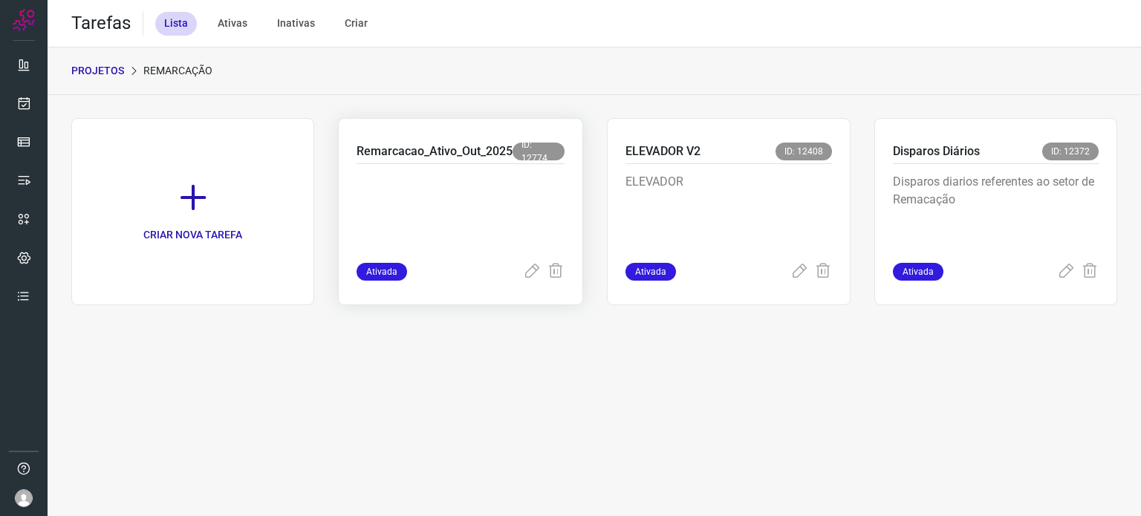
click at [443, 202] on p at bounding box center [461, 210] width 208 height 74
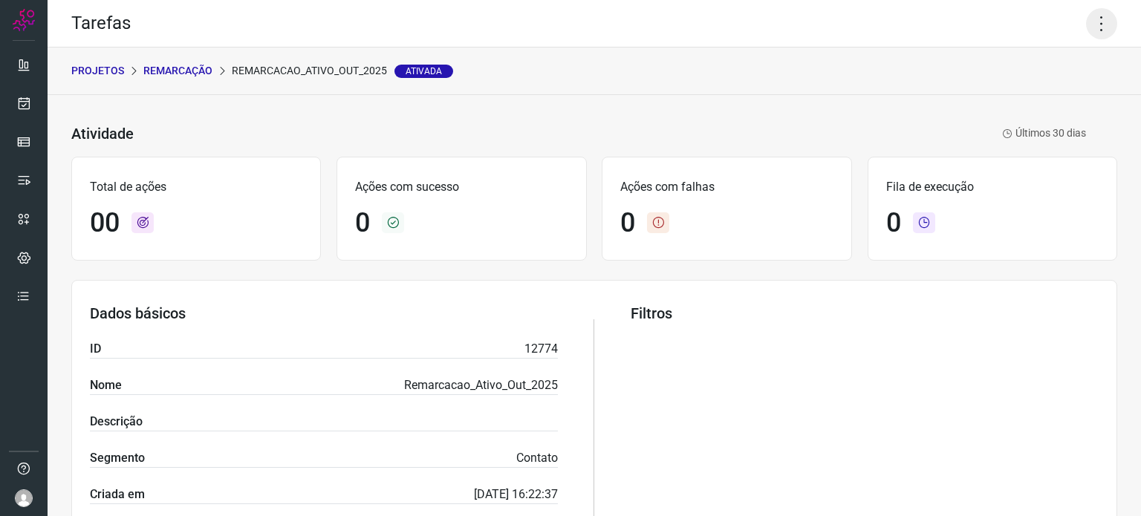
click at [1086, 23] on icon at bounding box center [1101, 23] width 31 height 31
click at [1024, 95] on li "Executar" at bounding box center [1037, 97] width 135 height 24
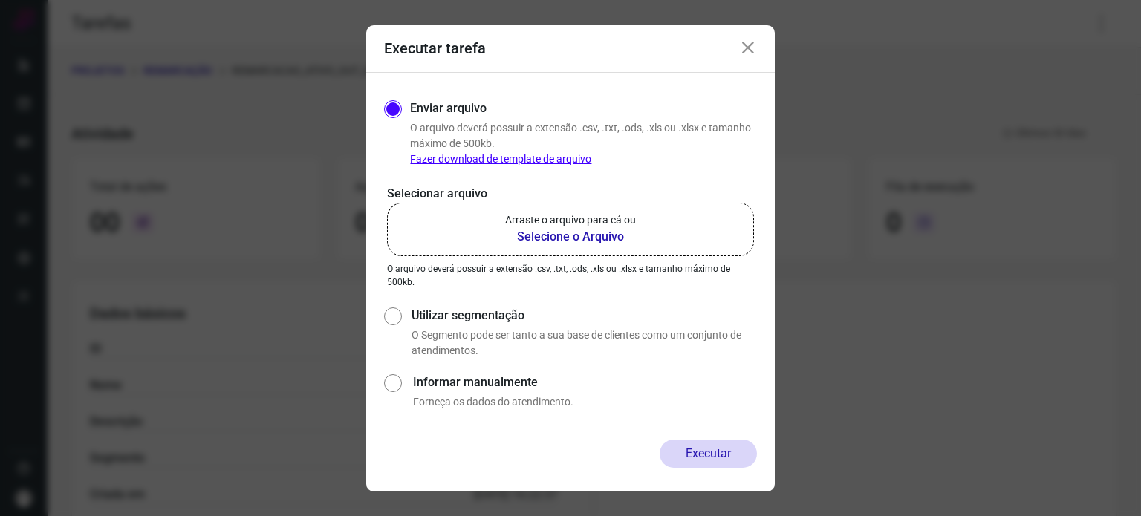
click at [577, 234] on b "Selecione o Arquivo" at bounding box center [570, 237] width 131 height 18
click at [0, 0] on input "Arraste o arquivo para cá ou Selecione o Arquivo" at bounding box center [0, 0] width 0 height 0
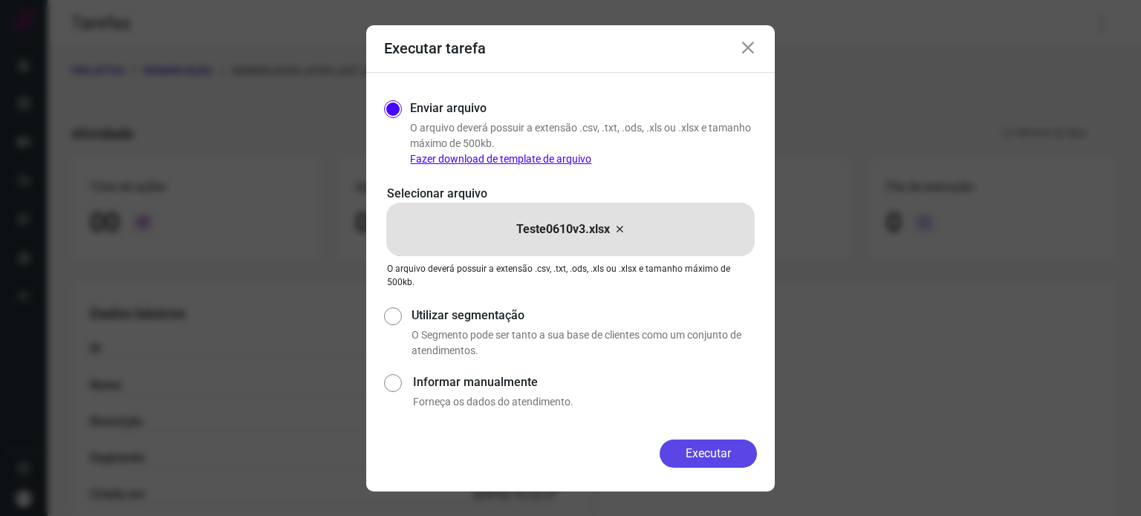
click at [744, 450] on button "Executar" at bounding box center [708, 454] width 97 height 28
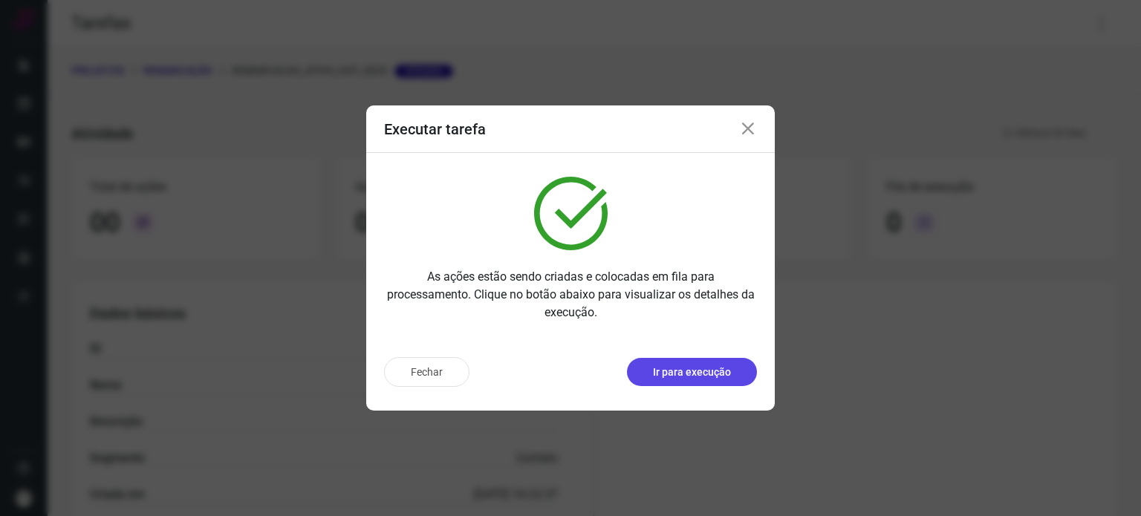
click at [702, 371] on p "Ir para execução" at bounding box center [692, 373] width 78 height 16
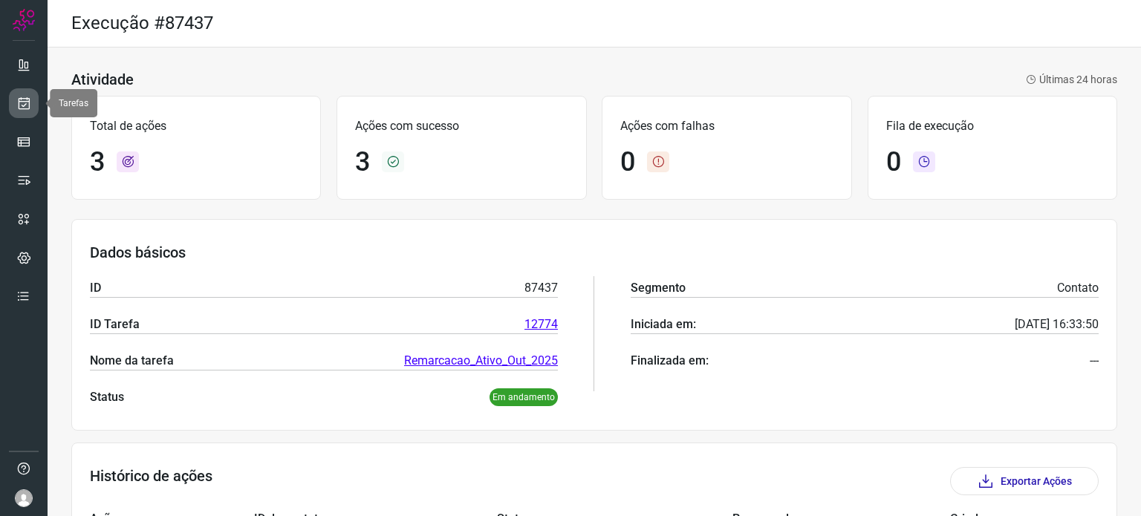
click at [17, 110] on icon at bounding box center [24, 103] width 16 height 15
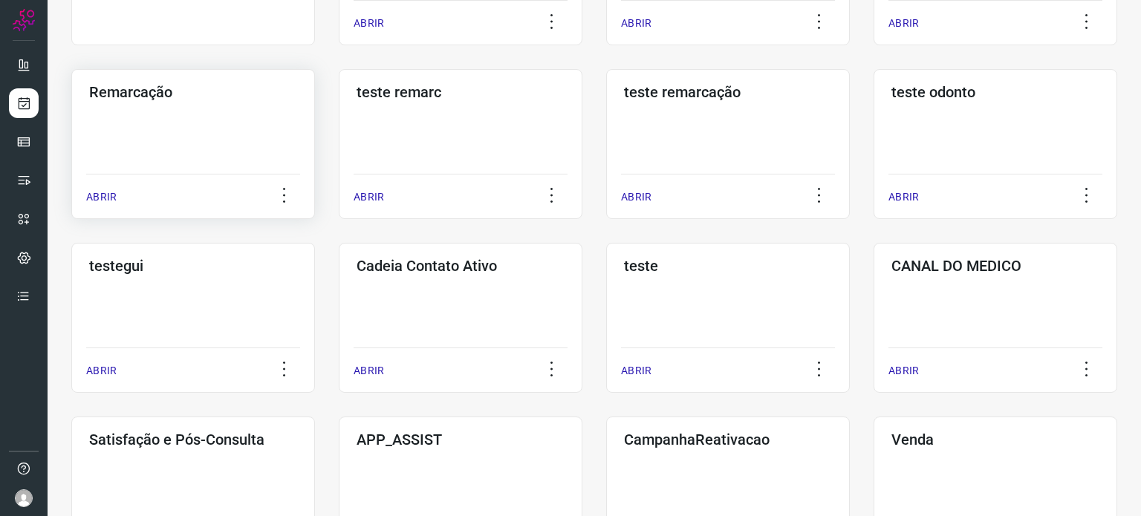
click at [193, 117] on div "Remarcação ABRIR" at bounding box center [193, 144] width 244 height 150
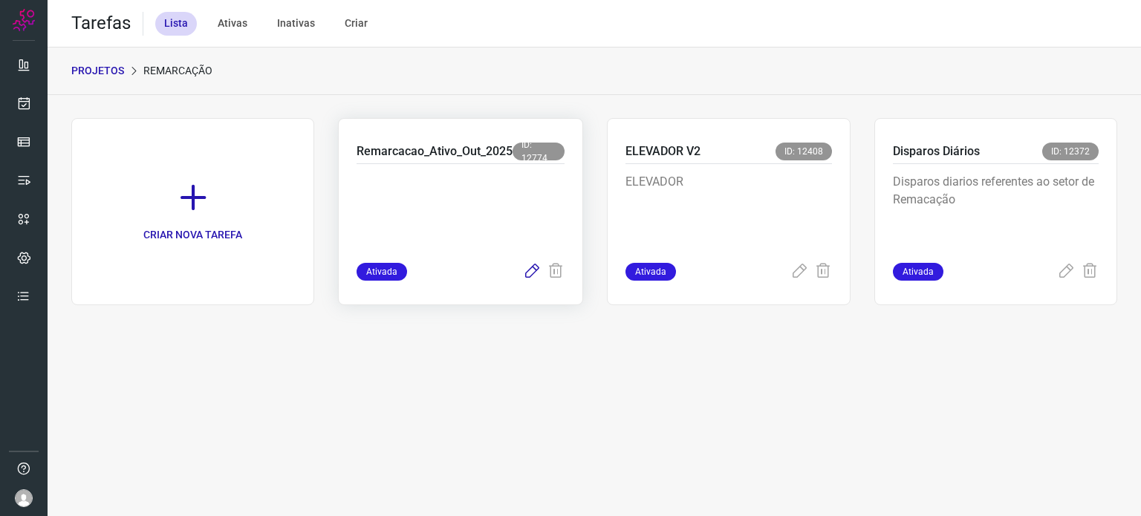
click at [529, 276] on icon at bounding box center [532, 272] width 18 height 18
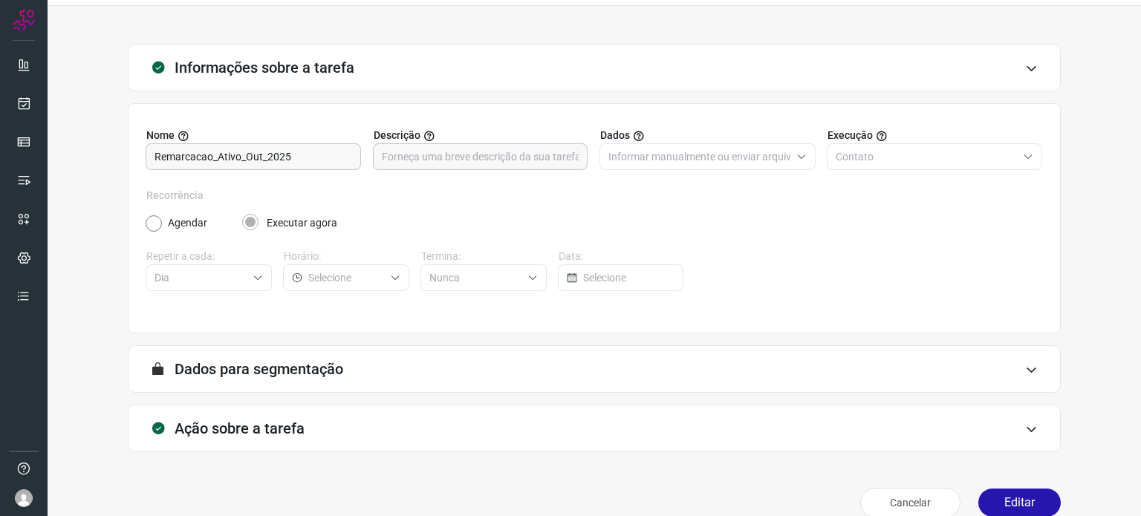
scroll to position [63, 0]
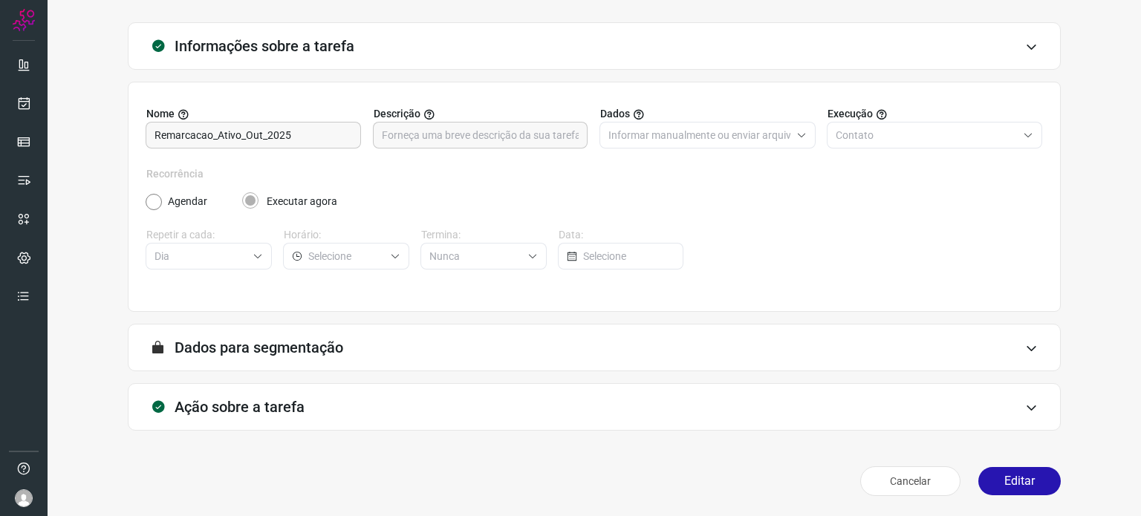
type input "Remarcação"
click at [710, 406] on div "Ação sobre a tarefa" at bounding box center [594, 407] width 933 height 48
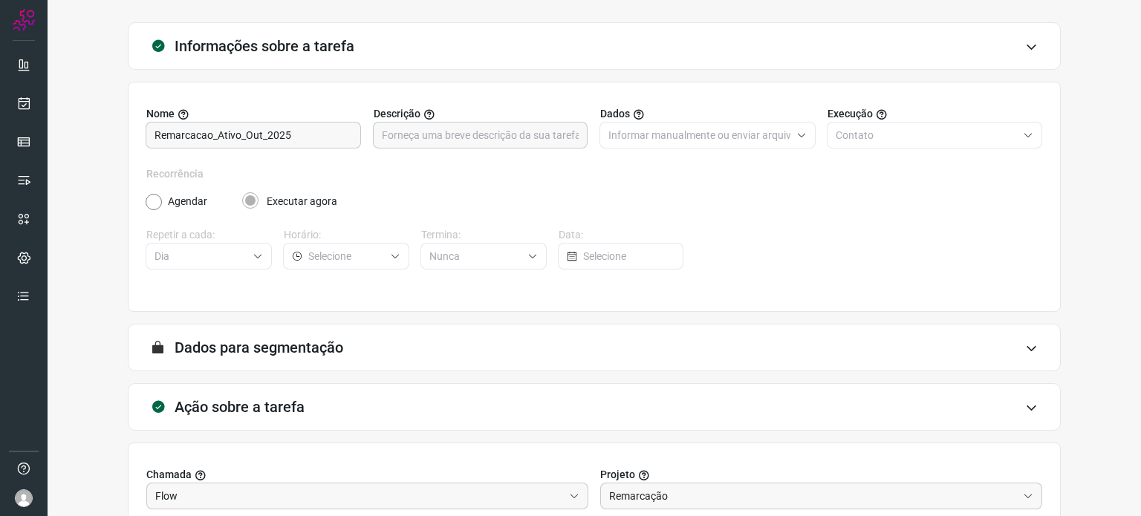
scroll to position [298, 0]
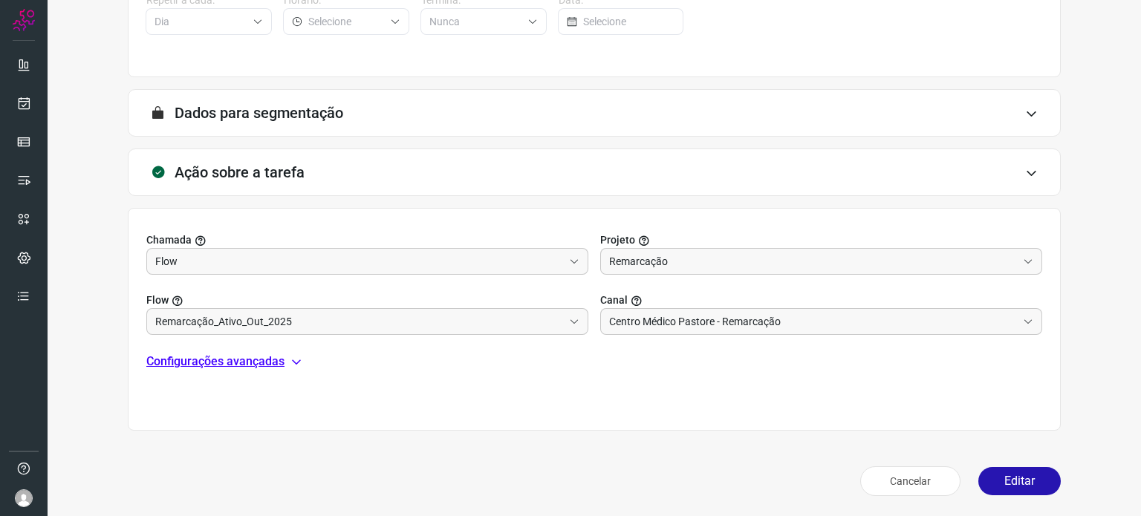
click at [235, 360] on p "Configurações avançadas" at bounding box center [215, 362] width 138 height 18
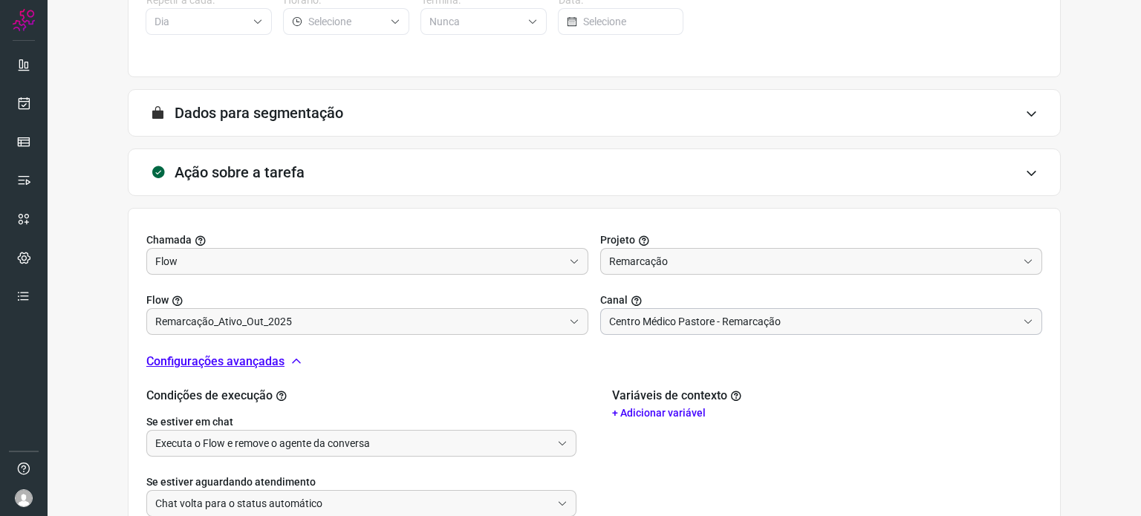
click at [816, 325] on input "Centro Médico Pastore - Remarcação" at bounding box center [813, 321] width 408 height 25
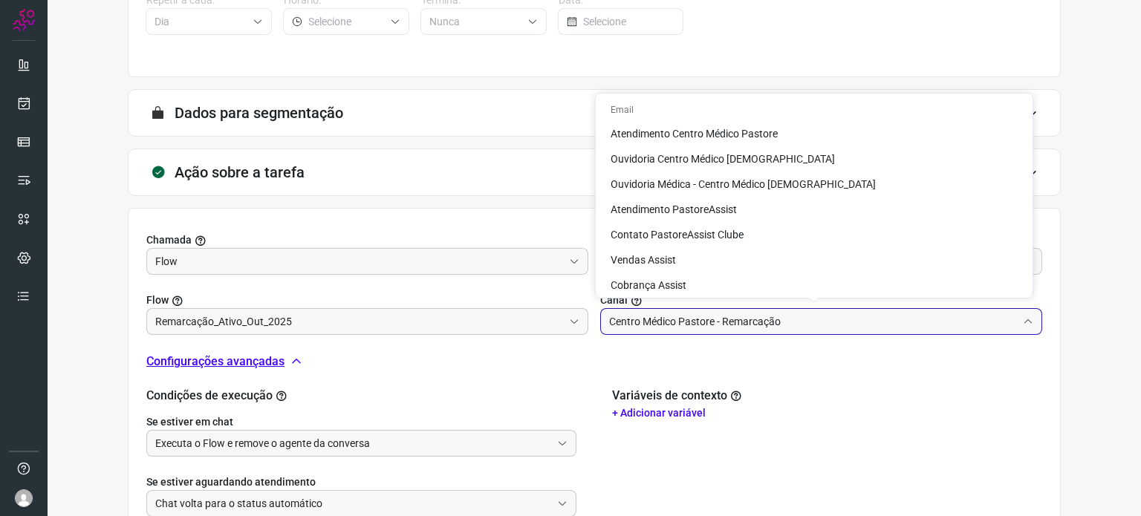
scroll to position [267, 0]
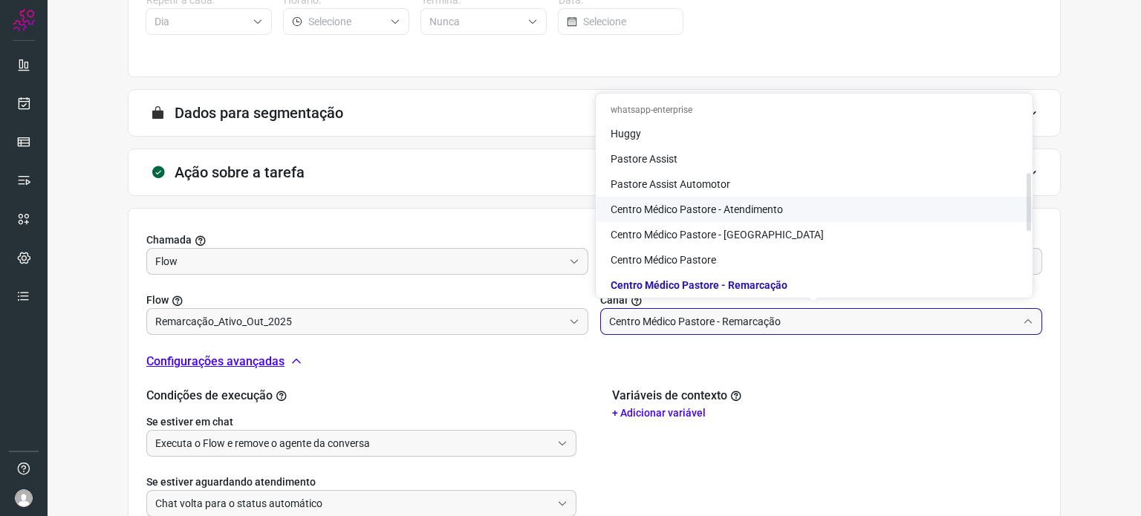
click at [739, 214] on span "Centro Médico Pastore - Atendimento" at bounding box center [697, 210] width 172 height 12
type input "Centro Médico Pastore - Atendimento"
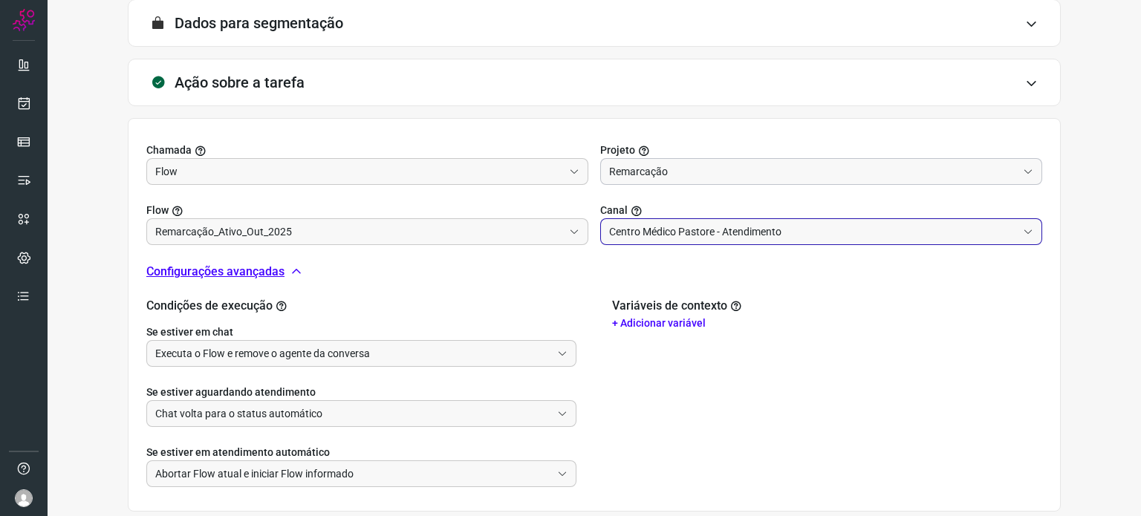
scroll to position [469, 0]
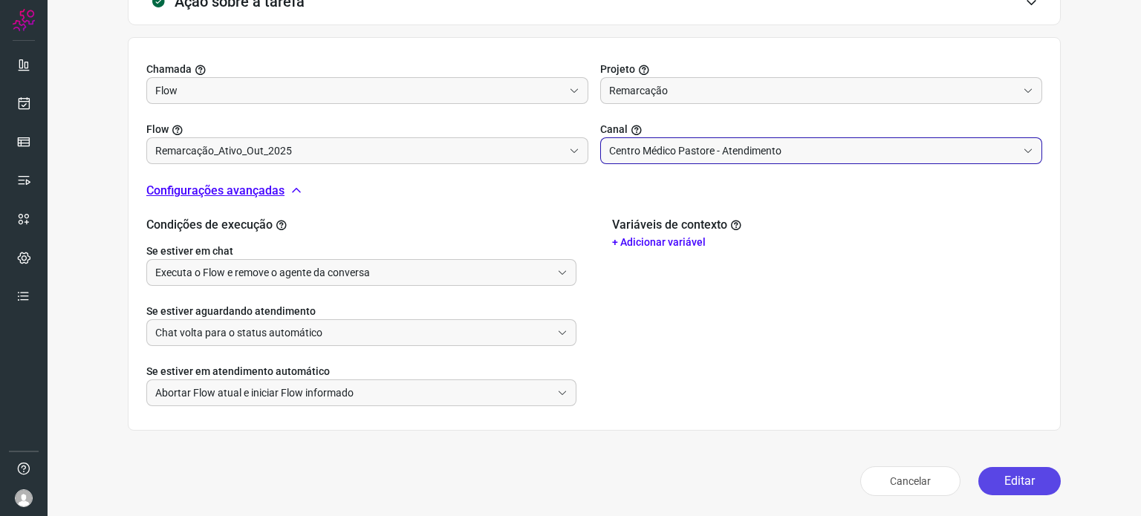
click at [1014, 484] on button "Editar" at bounding box center [1019, 481] width 82 height 28
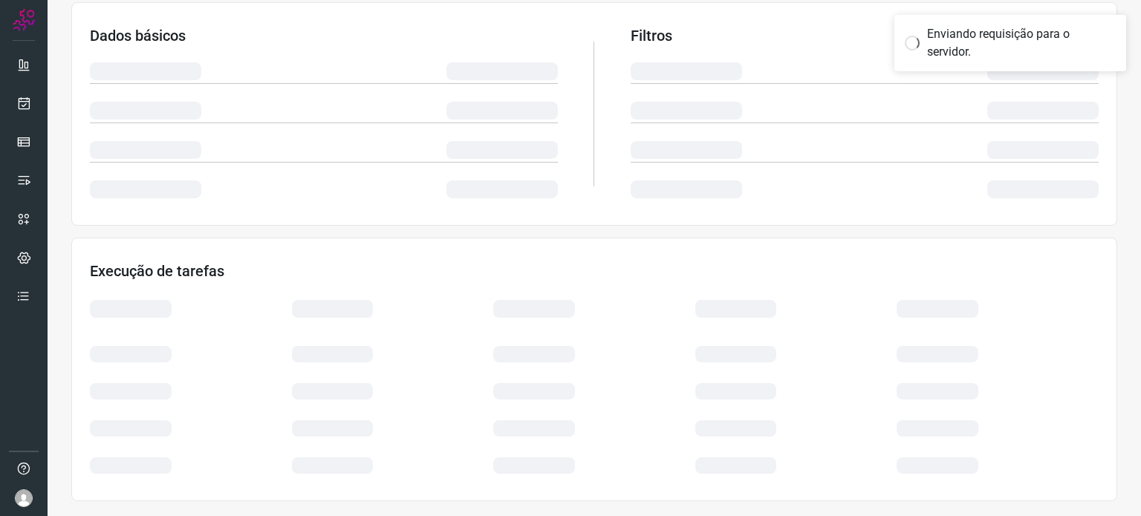
scroll to position [249, 0]
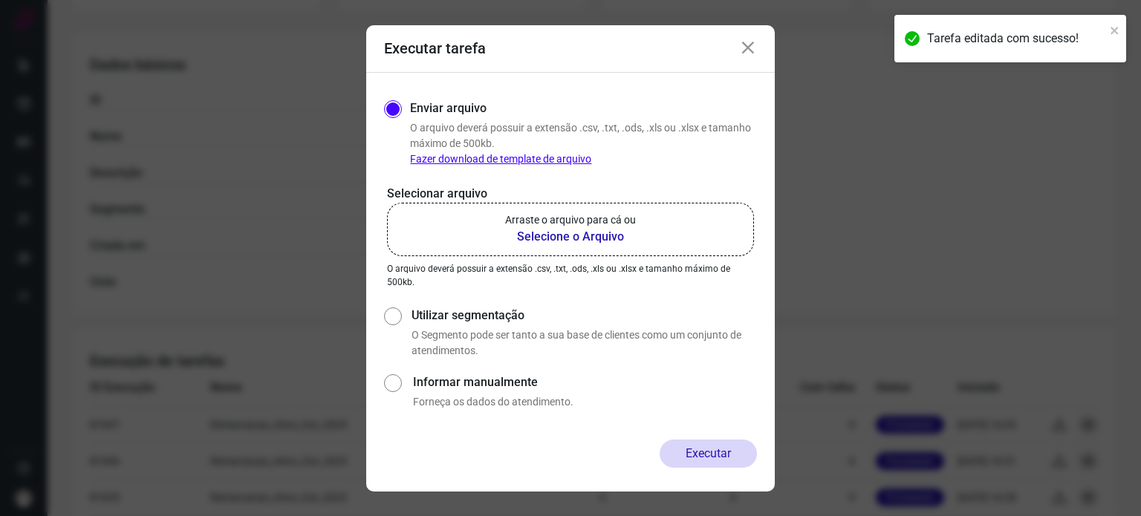
click at [595, 239] on b "Selecione o Arquivo" at bounding box center [570, 237] width 131 height 18
click at [0, 0] on input "Arraste o arquivo para cá ou Selecione o Arquivo" at bounding box center [0, 0] width 0 height 0
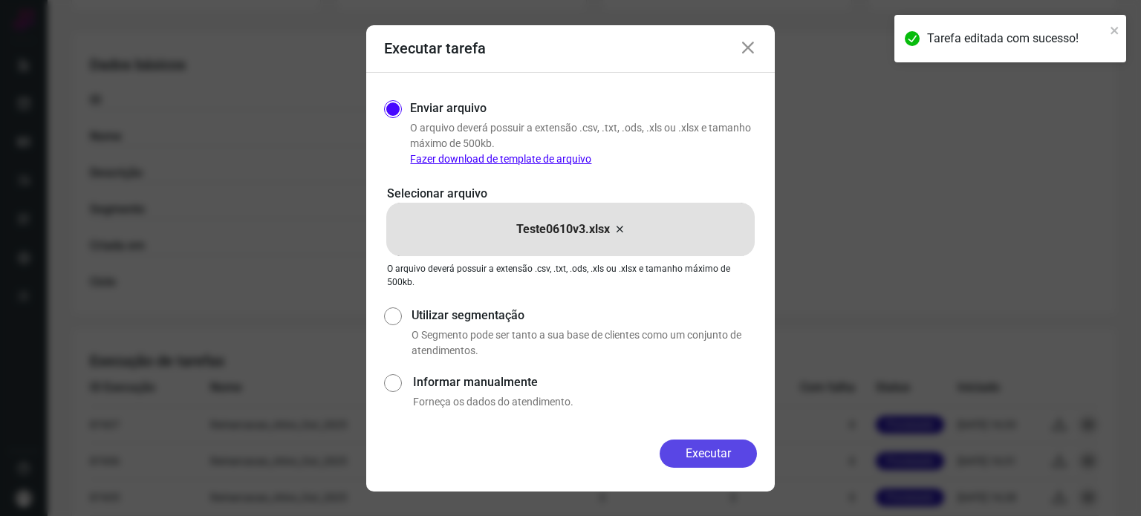
click at [718, 452] on button "Executar" at bounding box center [708, 454] width 97 height 28
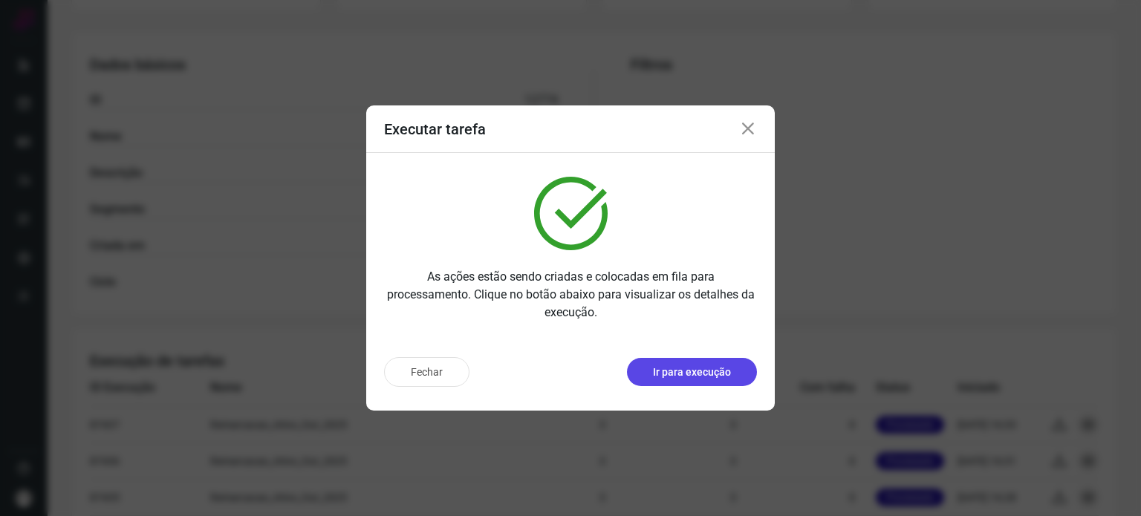
click at [695, 375] on p "Ir para execução" at bounding box center [692, 373] width 78 height 16
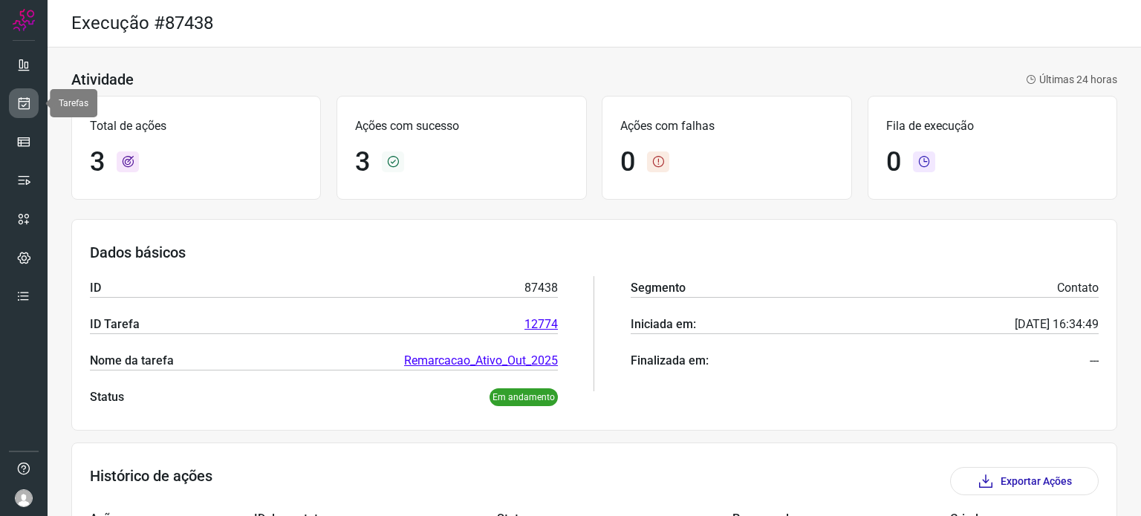
click at [27, 103] on icon at bounding box center [24, 103] width 16 height 15
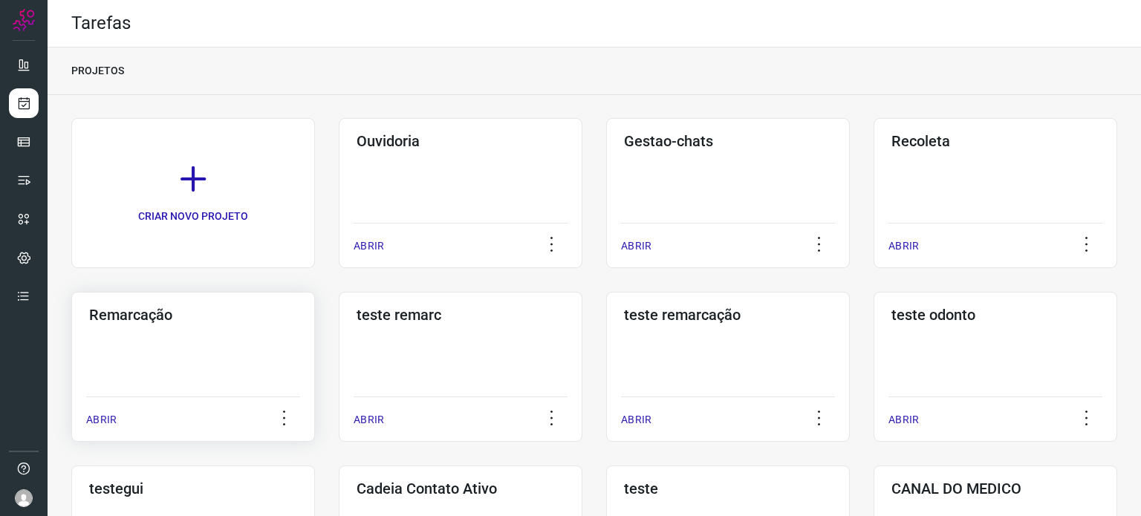
click at [208, 338] on div "Remarcação ABRIR" at bounding box center [193, 367] width 244 height 150
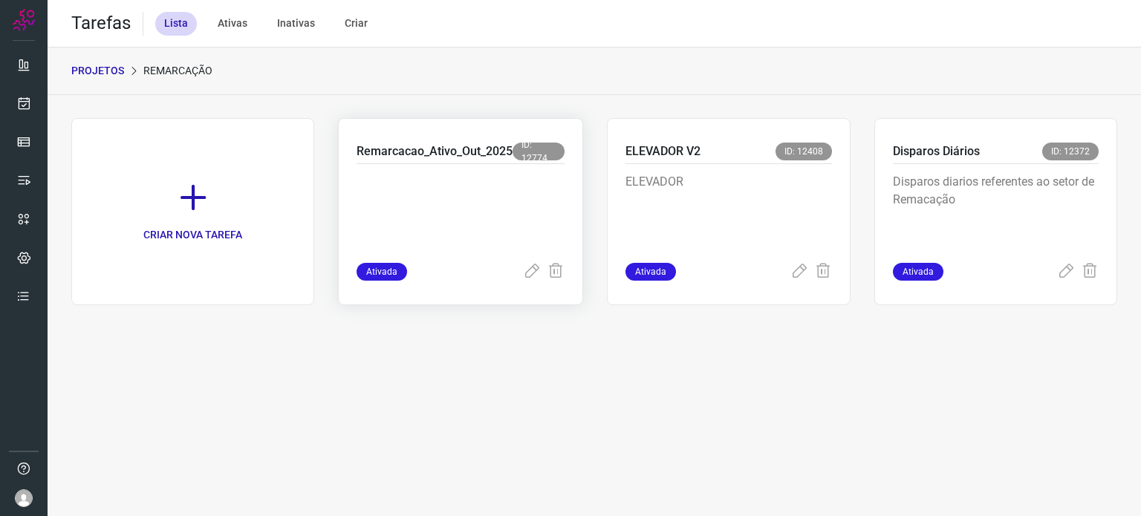
click at [449, 236] on p at bounding box center [461, 210] width 208 height 74
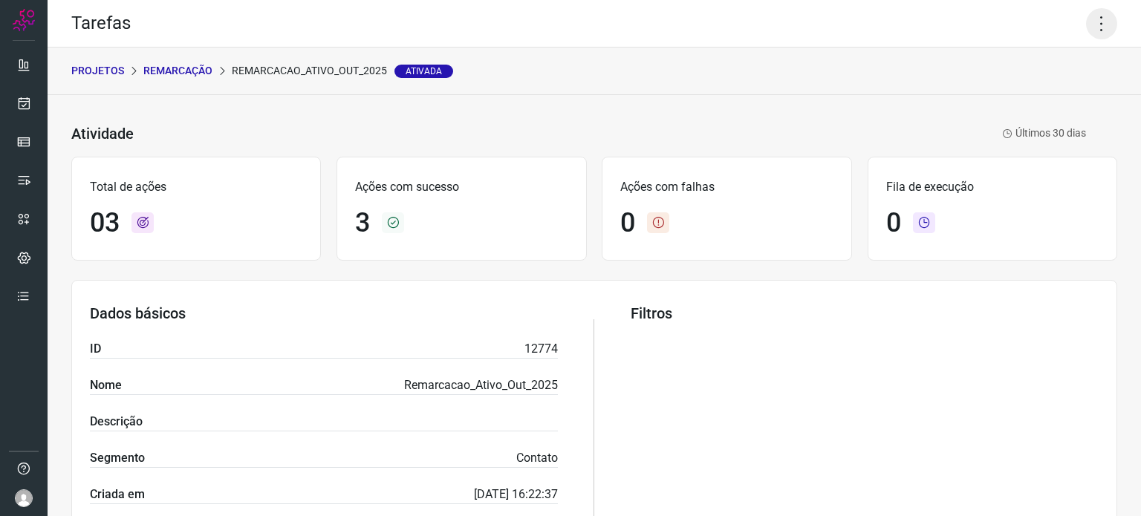
click at [1088, 20] on icon at bounding box center [1101, 23] width 31 height 31
click at [1021, 95] on li "Executar" at bounding box center [1037, 97] width 135 height 24
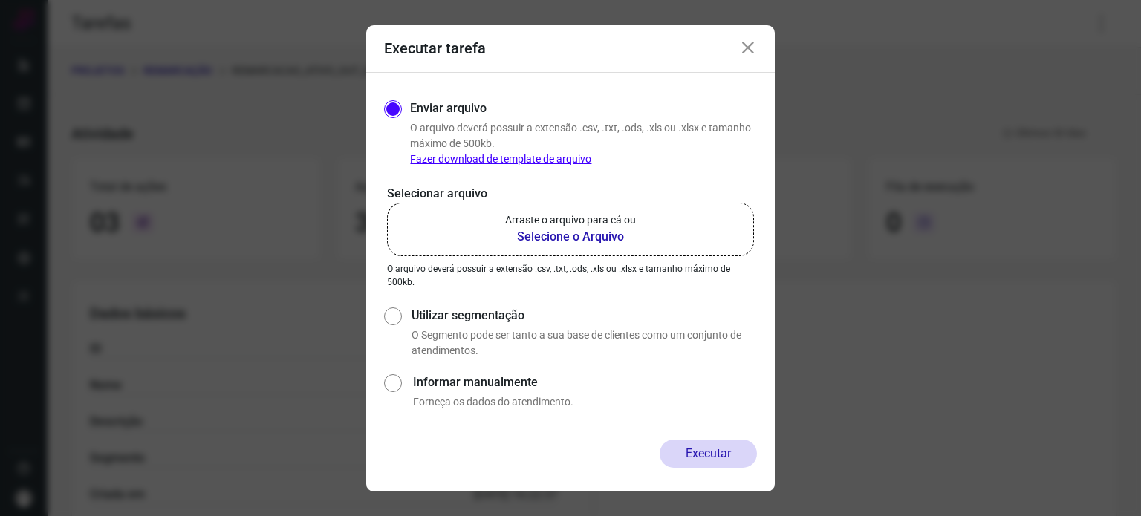
click at [570, 246] on label "Arraste o arquivo para cá ou Selecione o Arquivo" at bounding box center [570, 229] width 367 height 53
click at [0, 0] on input "Arraste o arquivo para cá ou Selecione o Arquivo" at bounding box center [0, 0] width 0 height 0
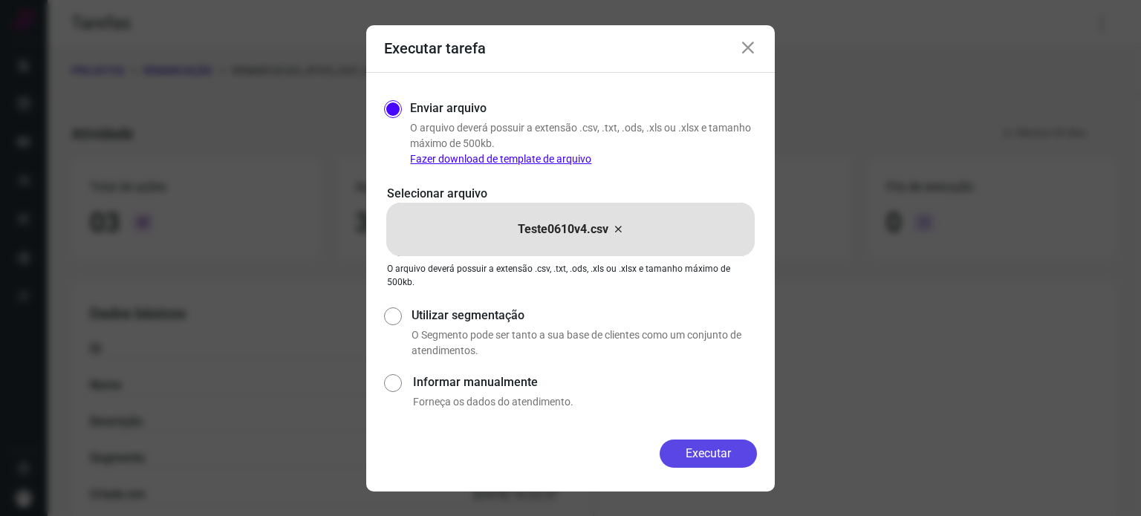
click at [716, 454] on button "Executar" at bounding box center [708, 454] width 97 height 28
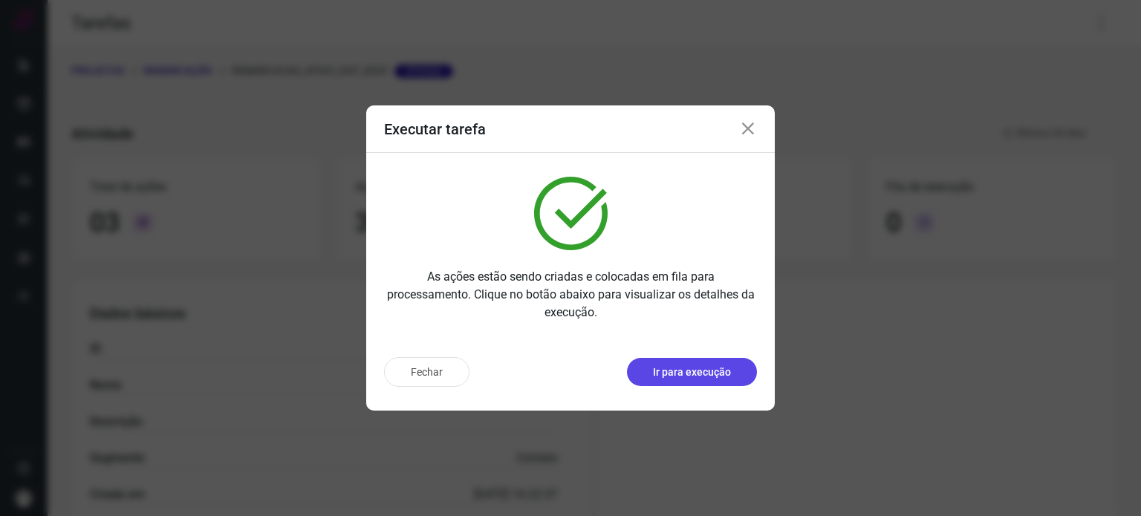
click at [728, 362] on button "Ir para execução" at bounding box center [692, 372] width 130 height 28
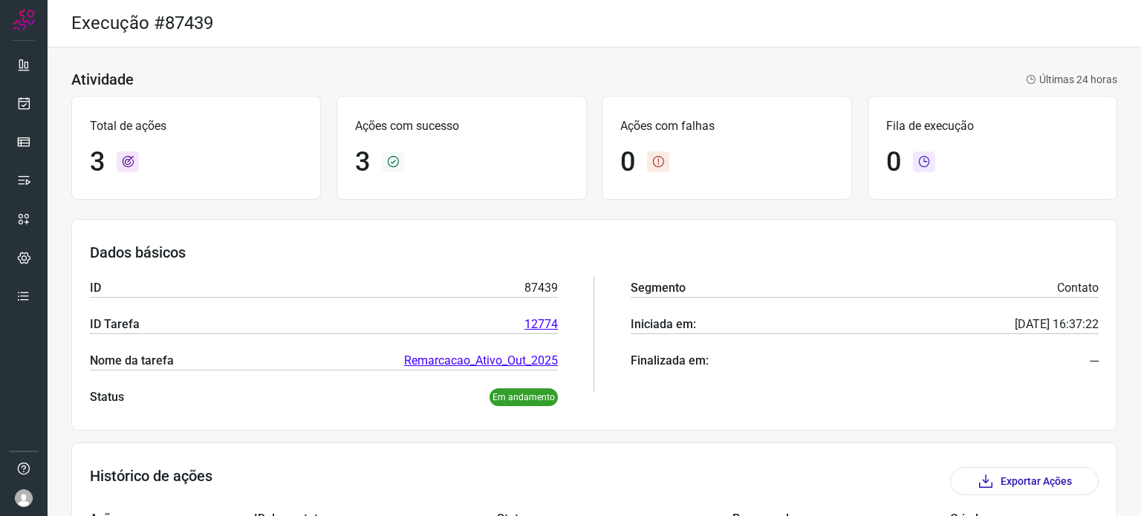
scroll to position [204, 0]
